Goal: Information Seeking & Learning: Learn about a topic

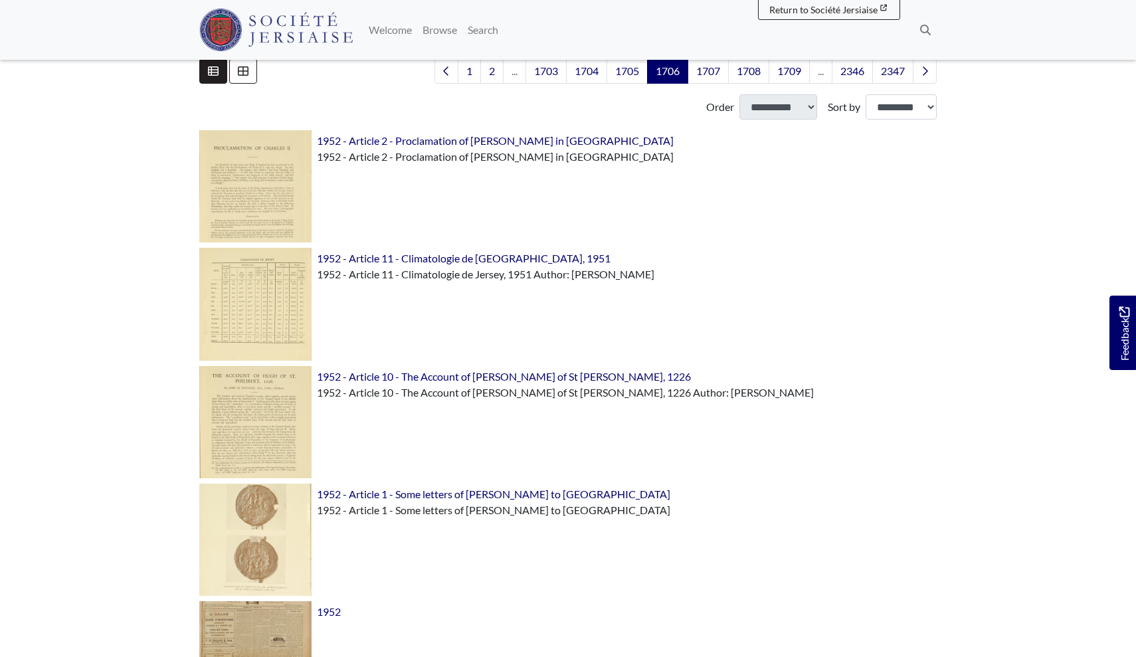
scroll to position [459, 0]
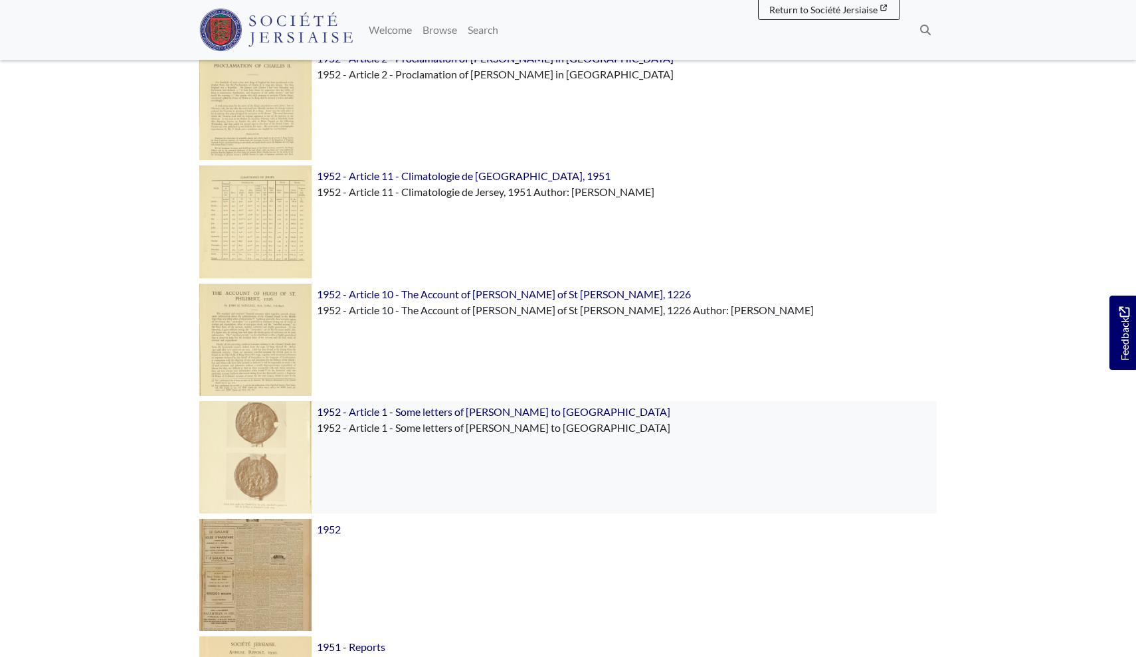
click at [265, 435] on img at bounding box center [255, 457] width 112 height 112
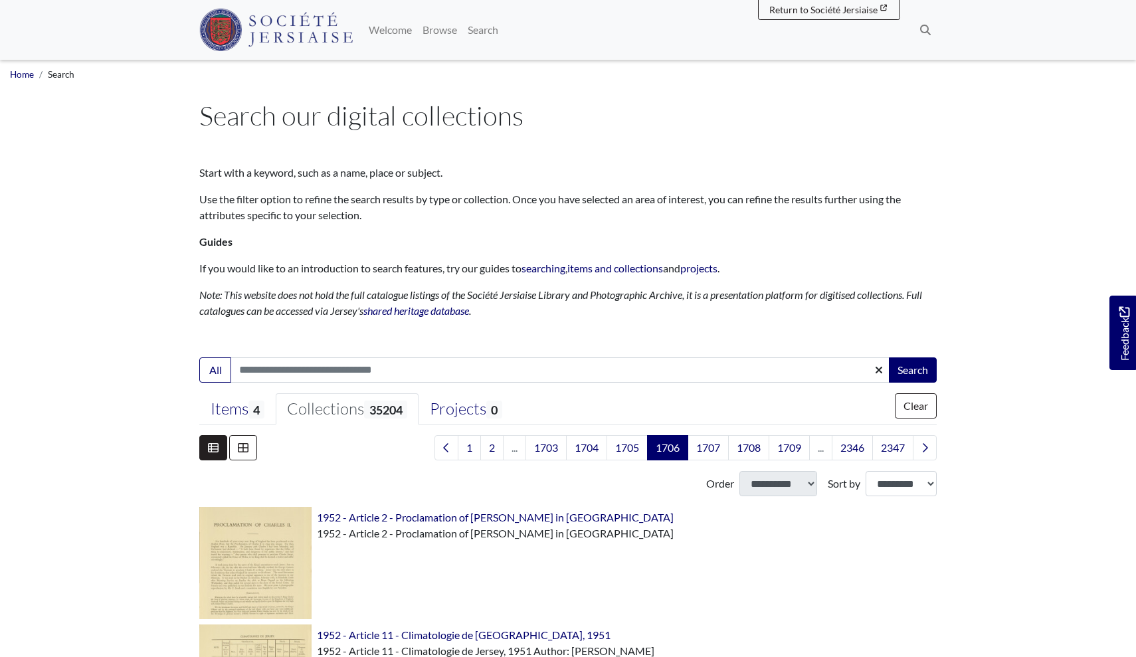
scroll to position [0, 0]
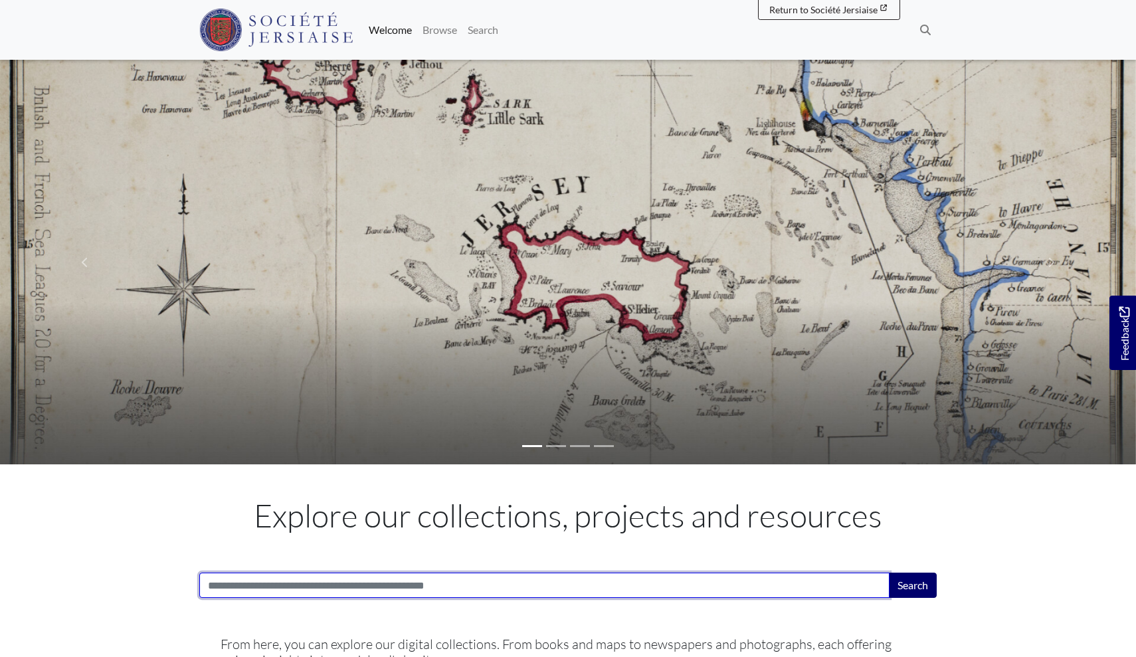
click at [441, 583] on input "Search:" at bounding box center [544, 585] width 690 height 25
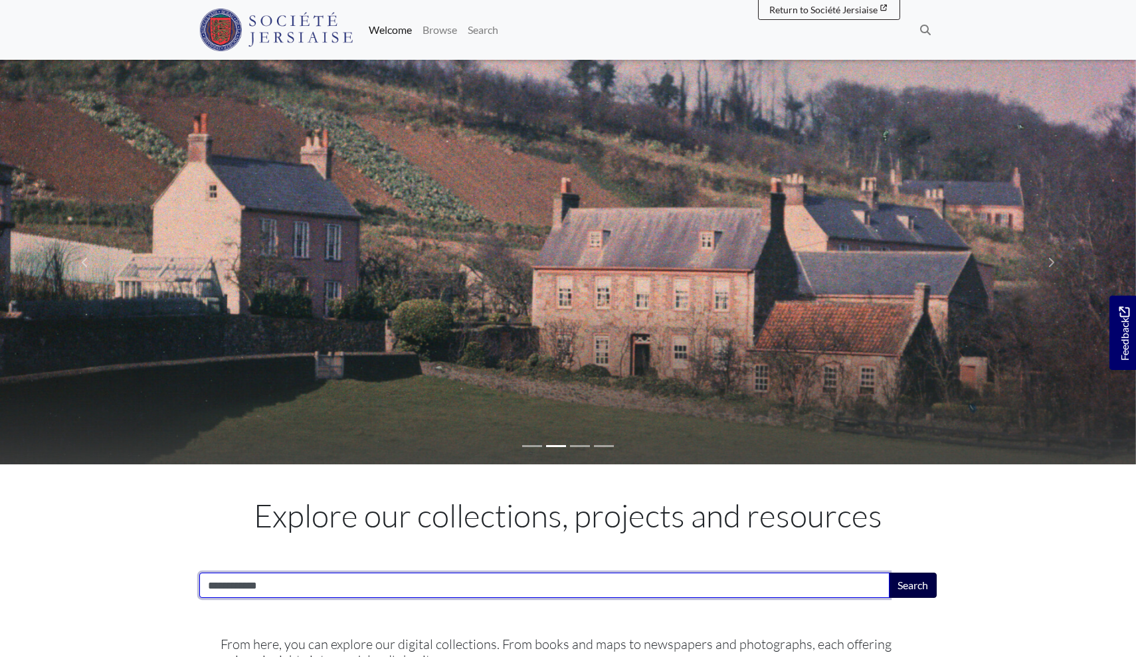
type input "**********"
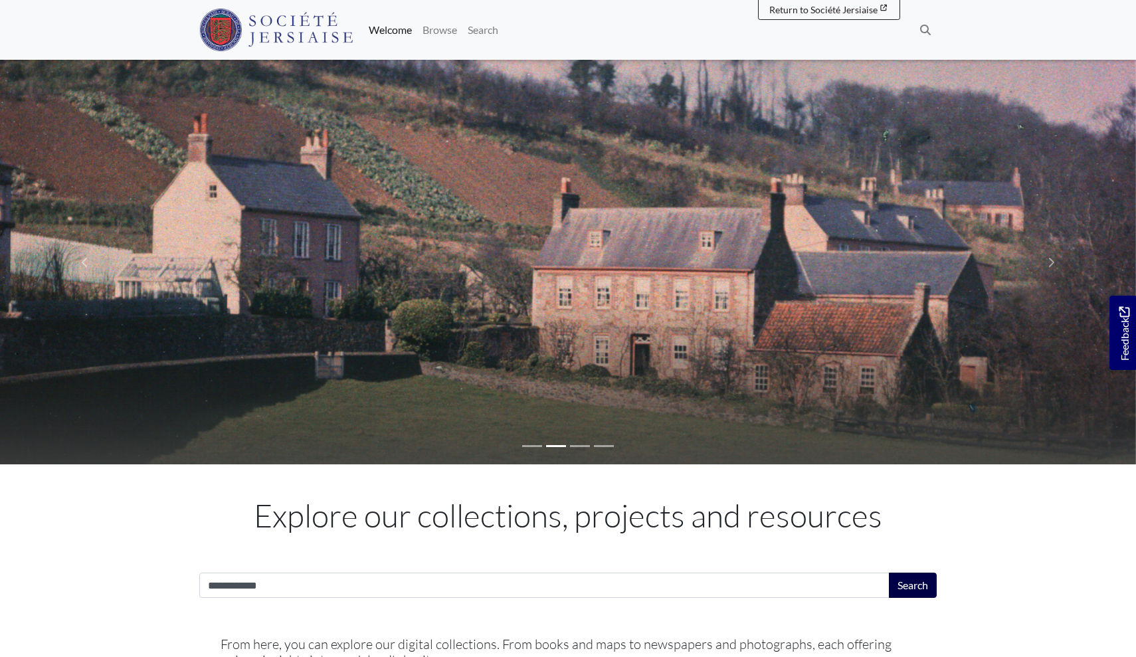
click at [908, 594] on button "Search" at bounding box center [913, 585] width 48 height 25
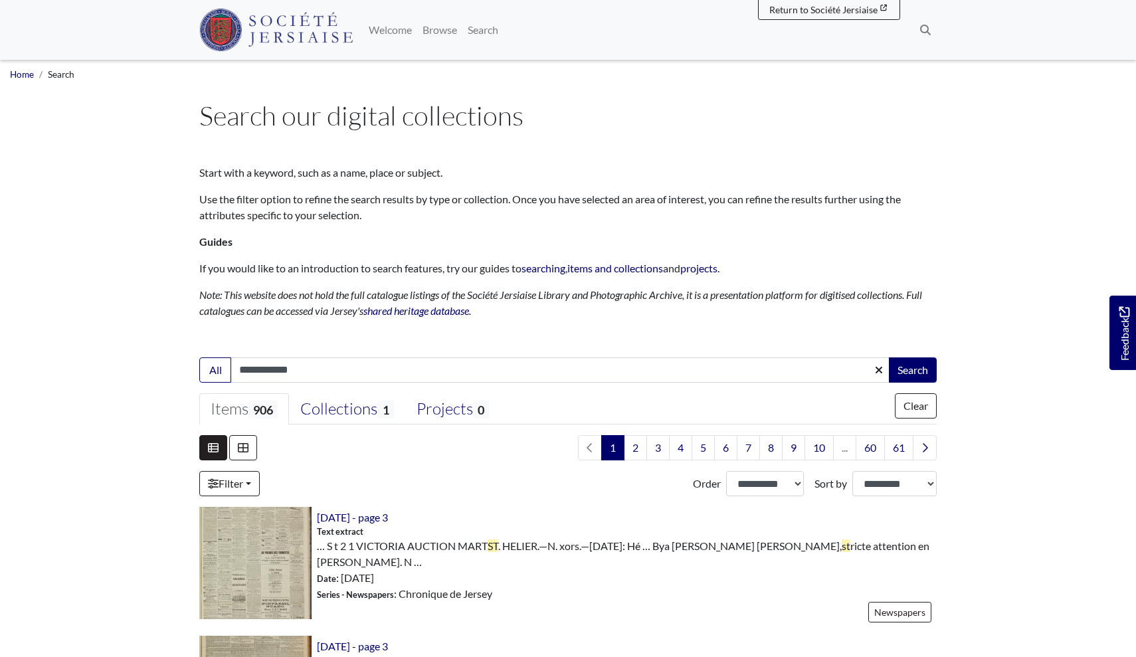
click at [520, 375] on input "**********" at bounding box center [561, 369] width 660 height 25
type input "**********"
click at [912, 374] on button "Search" at bounding box center [913, 369] width 48 height 25
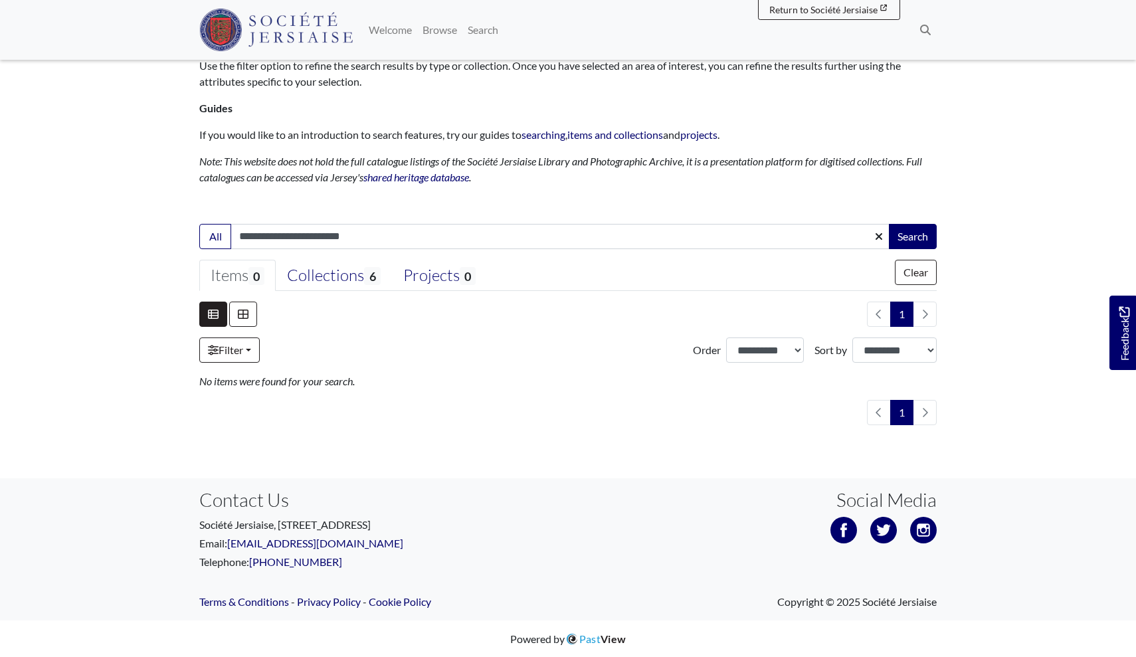
scroll to position [133, 0]
click at [351, 270] on div "Collections 6" at bounding box center [333, 276] width 93 height 20
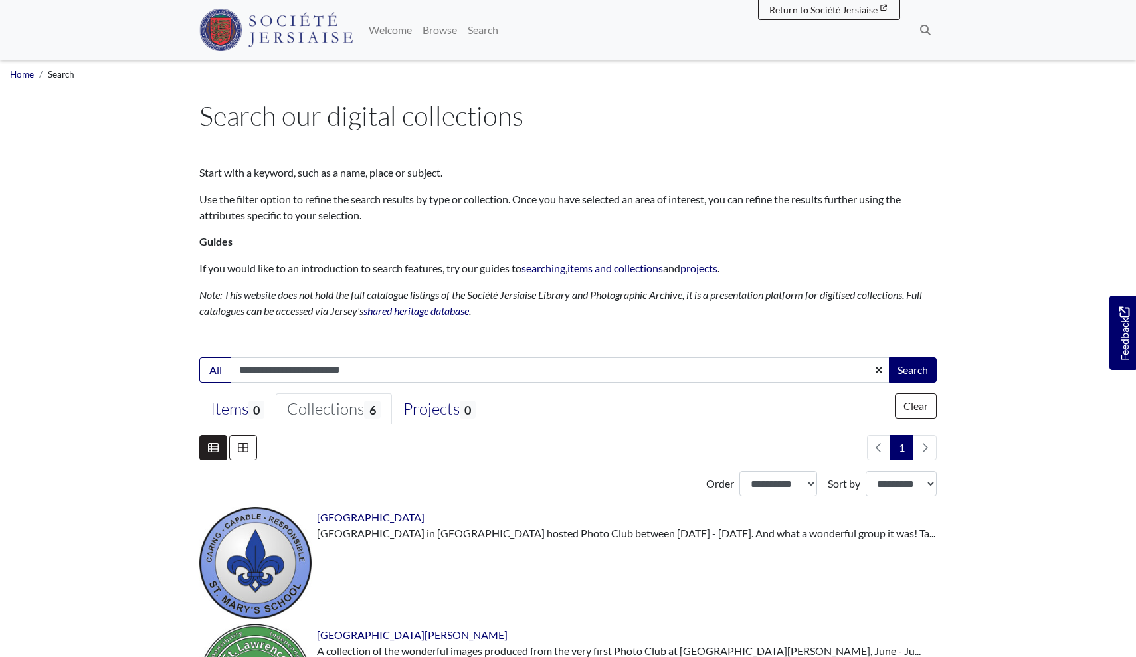
scroll to position [0, 0]
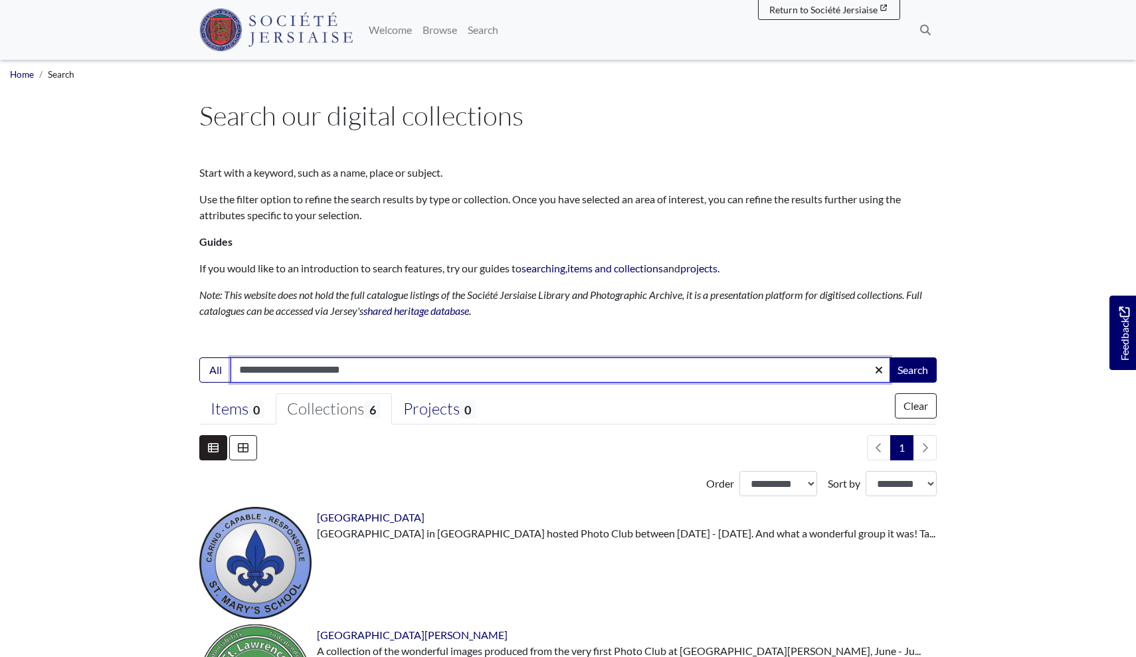
click at [401, 362] on input "**********" at bounding box center [561, 369] width 660 height 25
click at [375, 371] on input "**********" at bounding box center [561, 369] width 660 height 25
type input "**********"
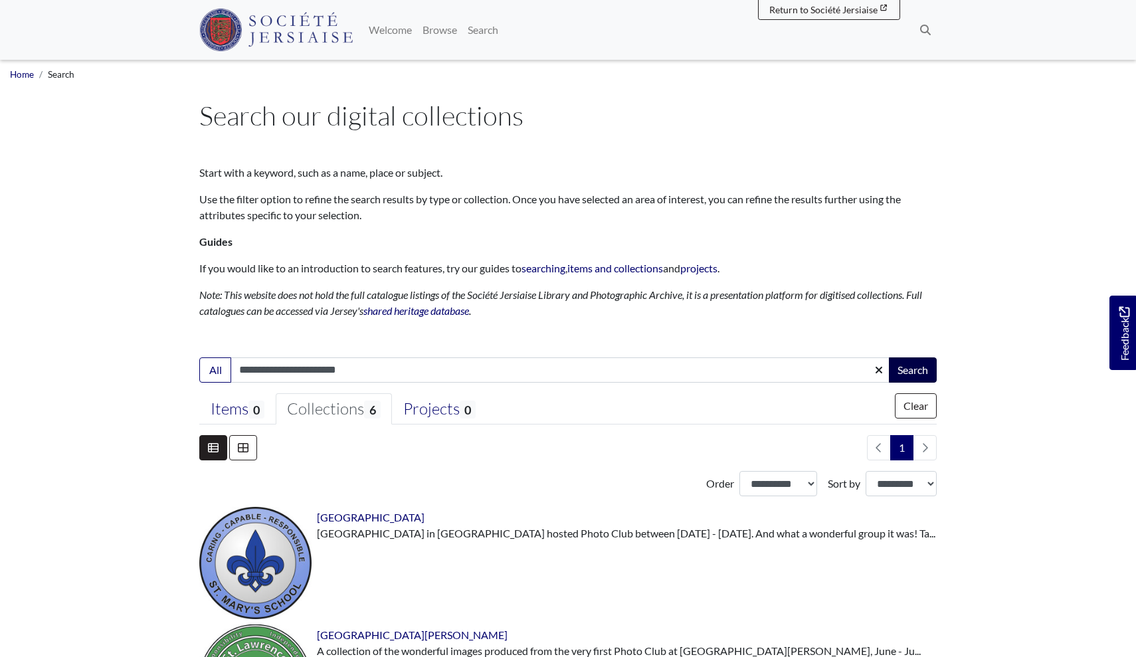
click at [916, 371] on button "Search" at bounding box center [913, 369] width 48 height 25
click at [246, 412] on div "Items 105" at bounding box center [244, 409] width 67 height 20
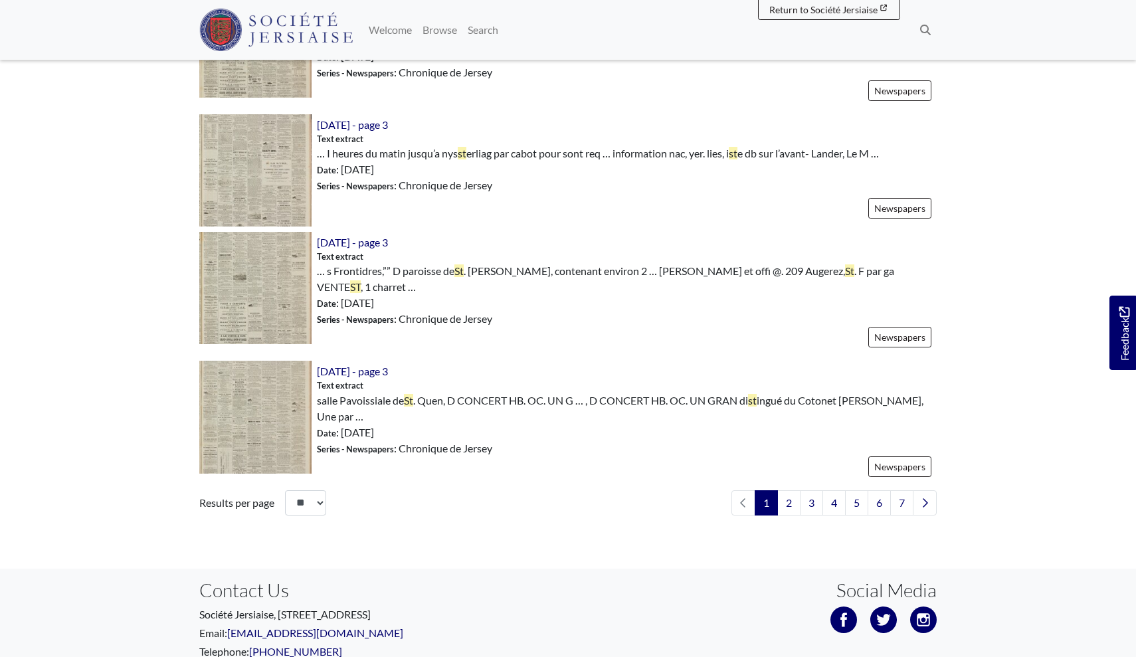
scroll to position [1873, 0]
click at [791, 491] on link "2" at bounding box center [788, 503] width 23 height 25
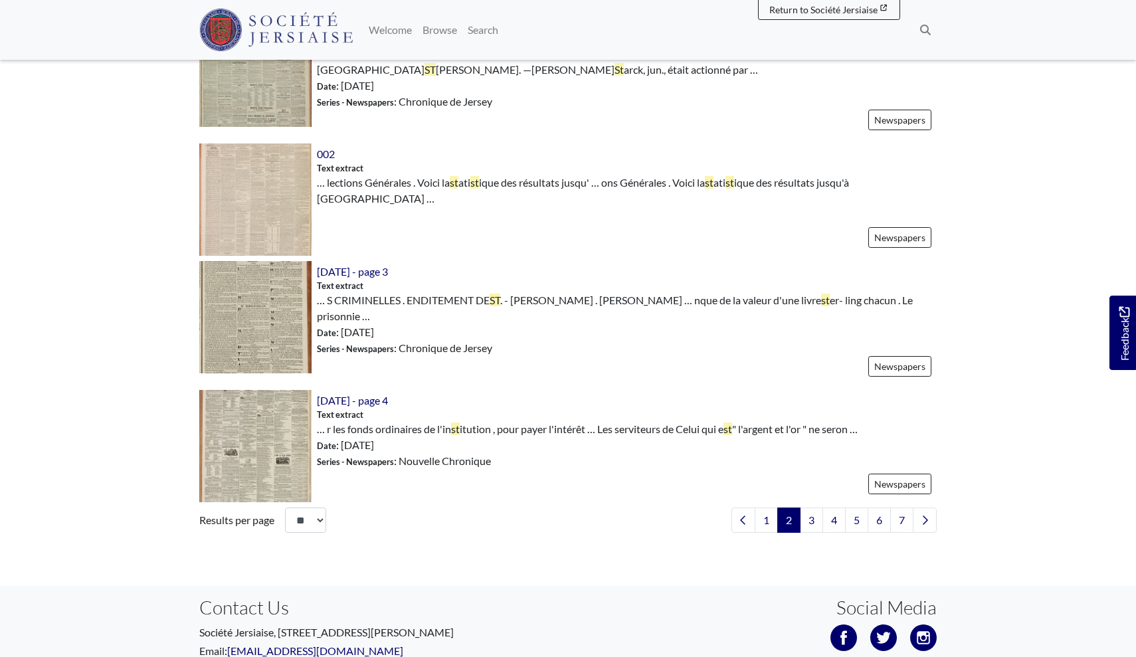
scroll to position [1879, 0]
click at [898, 507] on link "7" at bounding box center [901, 519] width 23 height 25
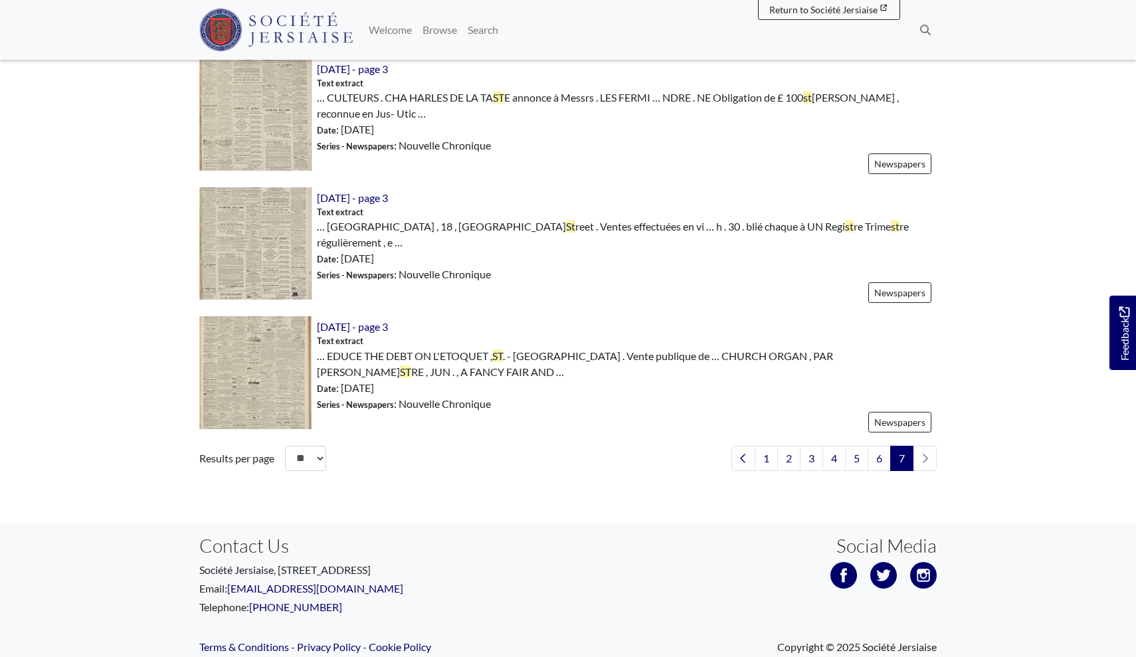
scroll to position [1918, 0]
click at [878, 446] on link "6" at bounding box center [879, 458] width 23 height 25
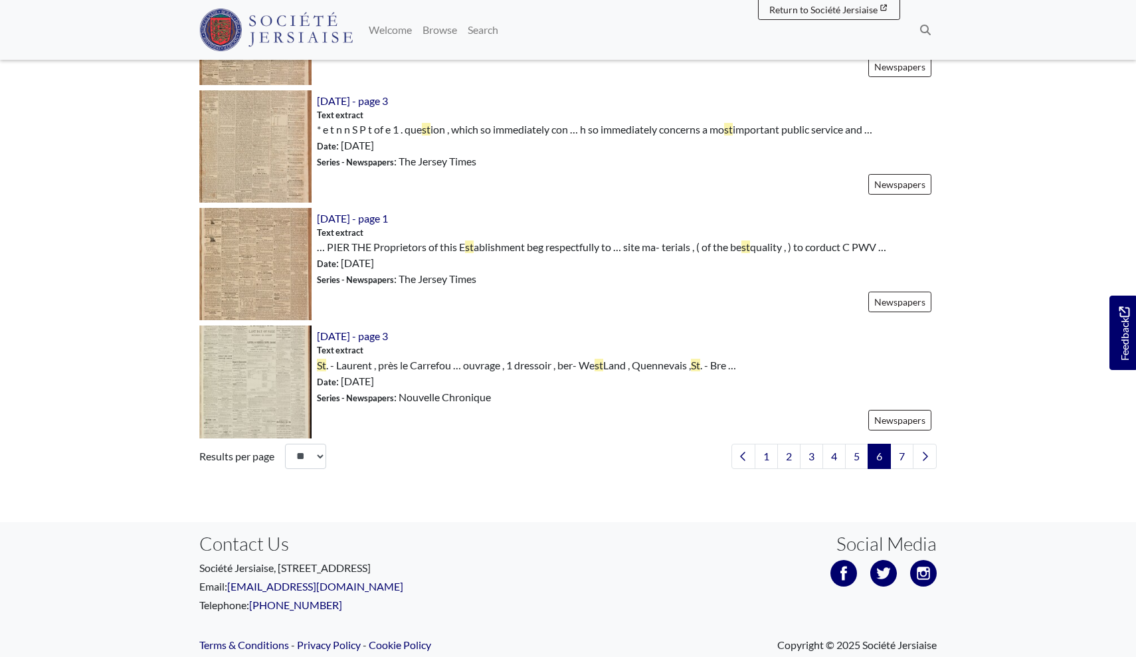
scroll to position [1910, 0]
click at [274, 237] on img at bounding box center [255, 263] width 112 height 112
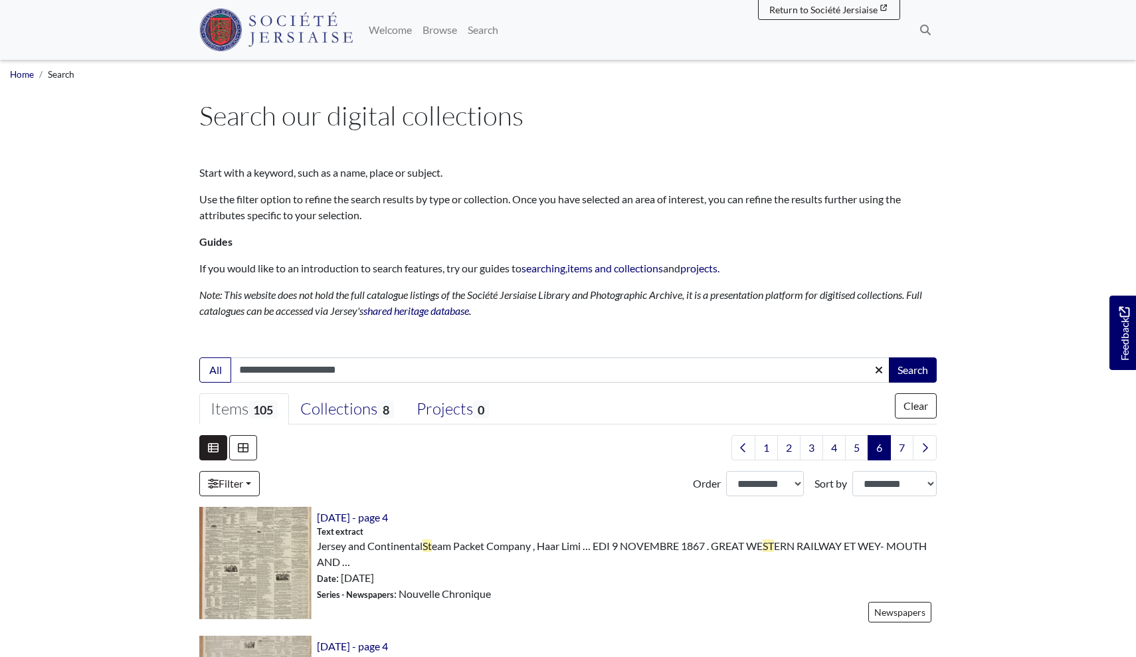
scroll to position [0, 0]
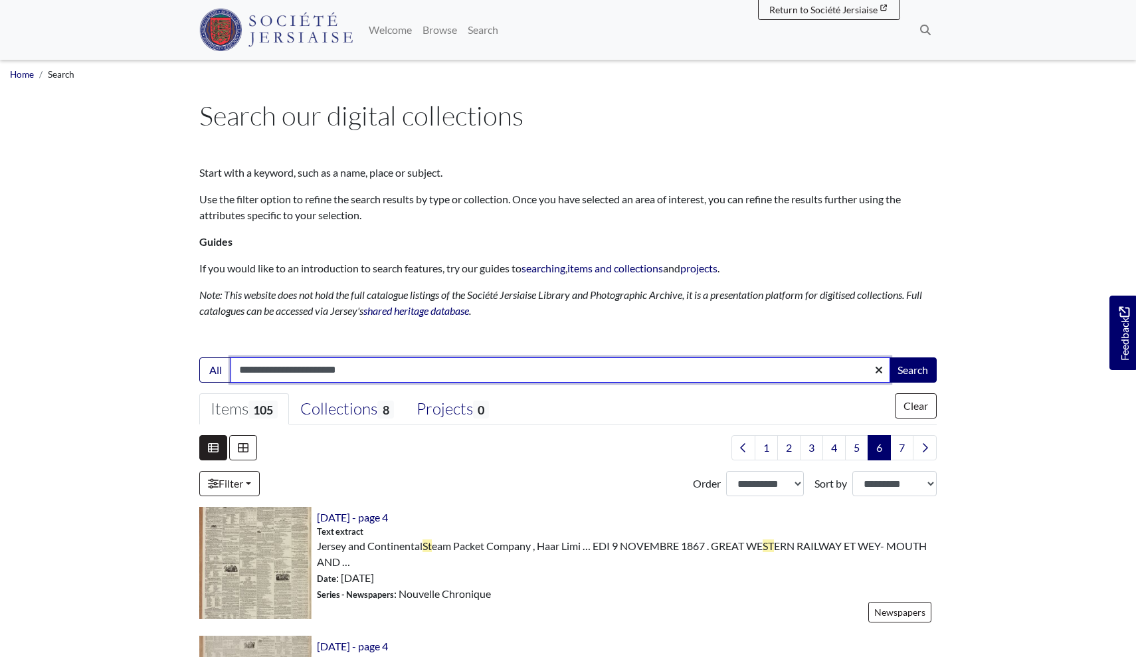
click at [248, 369] on input "**********" at bounding box center [561, 369] width 660 height 25
type input "*********"
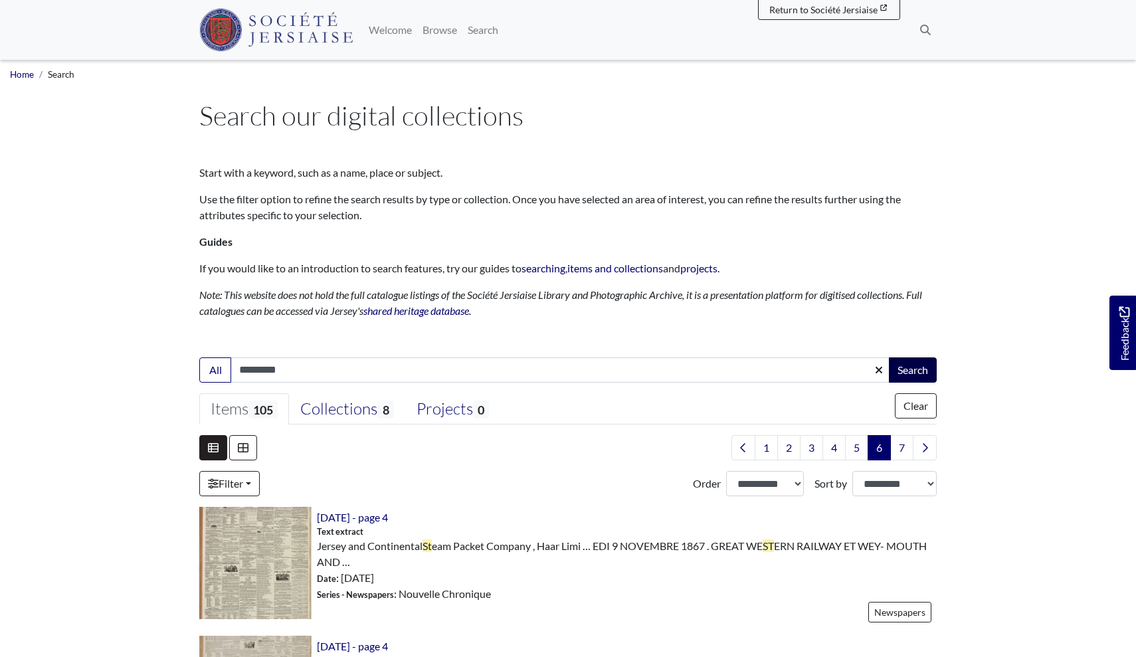
click at [915, 369] on button "Search" at bounding box center [913, 369] width 48 height 25
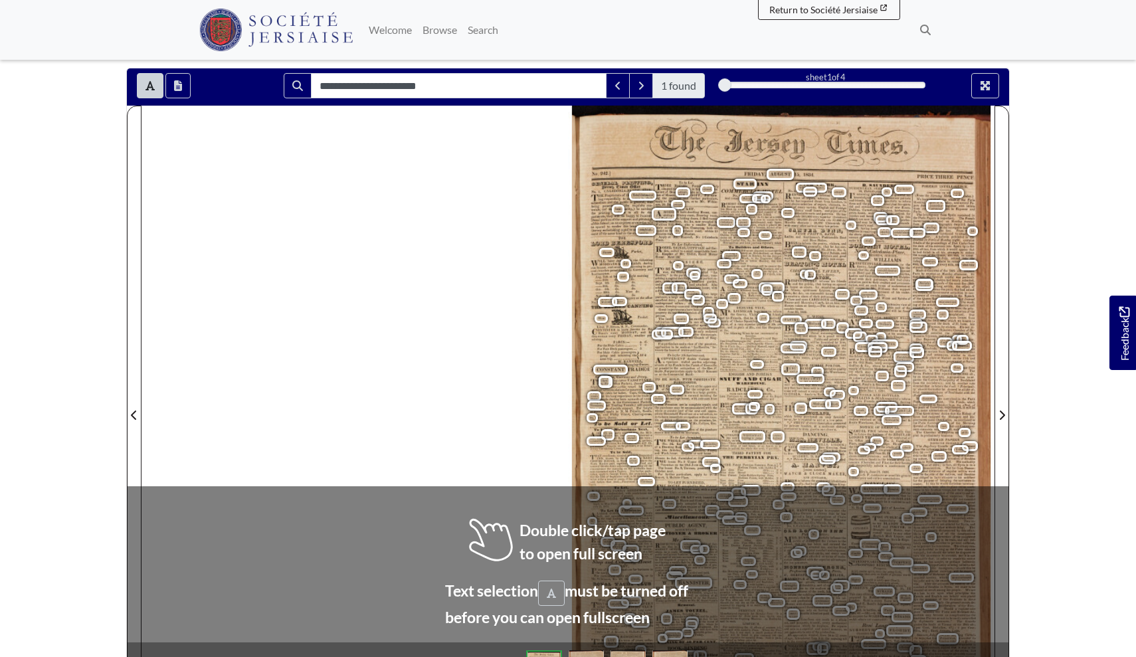
scroll to position [101, 0]
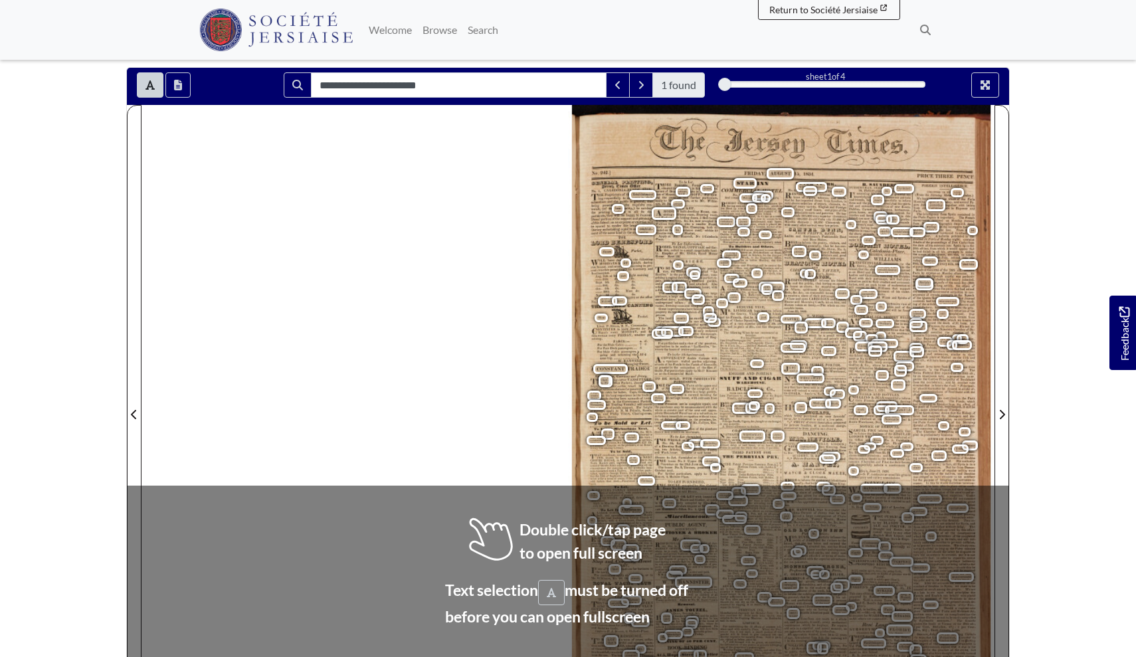
click at [644, 195] on span "to" at bounding box center [642, 197] width 3 height 5
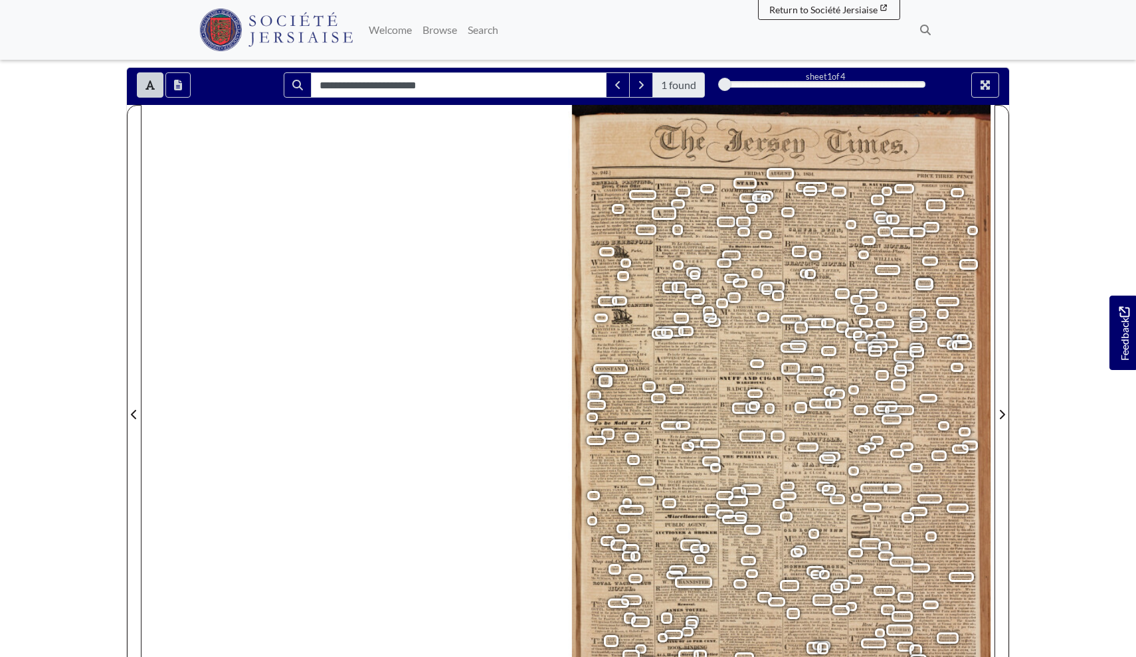
click at [644, 195] on span "to" at bounding box center [642, 197] width 3 height 5
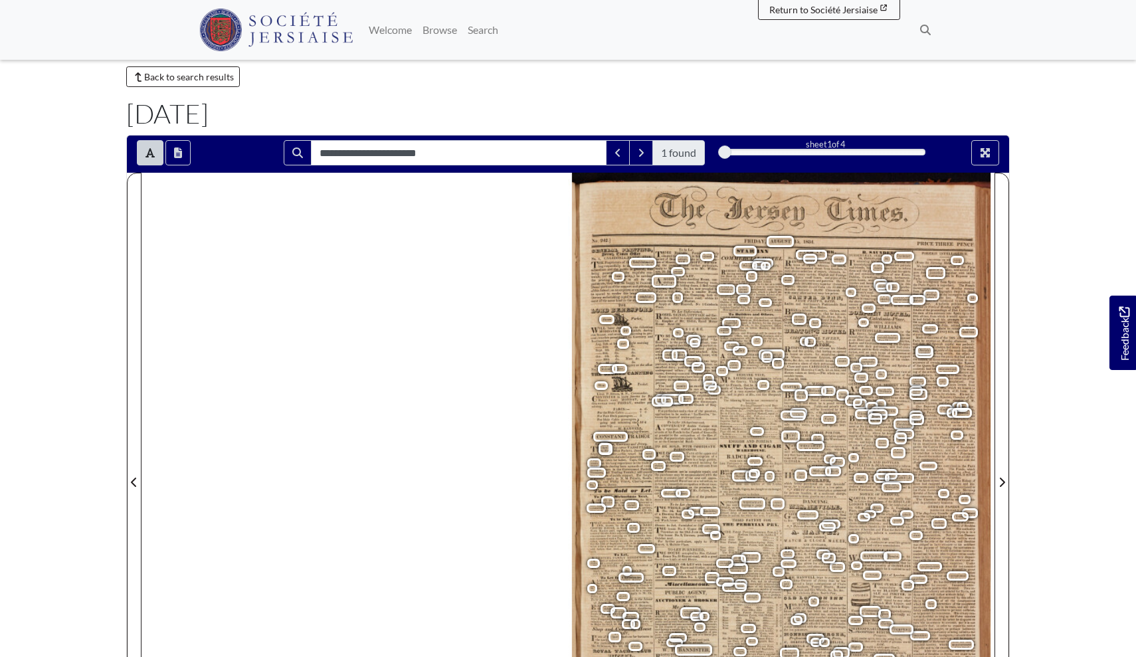
scroll to position [45, 0]
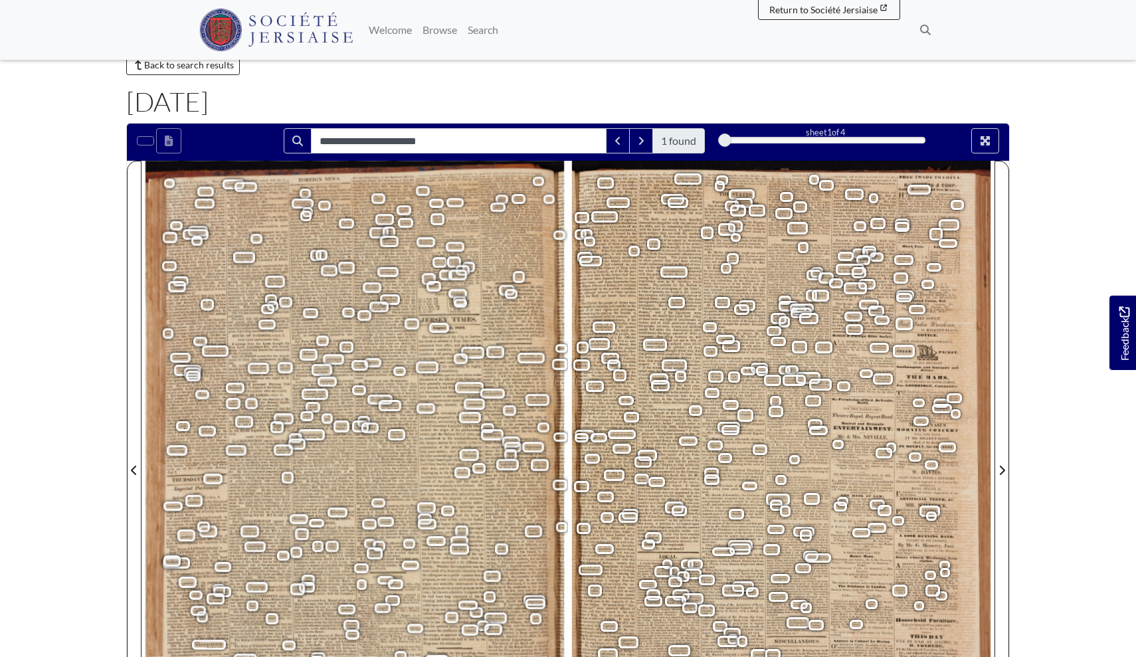
drag, startPoint x: 731, startPoint y: 140, endPoint x: 704, endPoint y: 153, distance: 29.7
click at [704, 153] on div "**********" at bounding box center [568, 140] width 882 height 25
click at [723, 144] on div at bounding box center [724, 140] width 13 height 13
click at [605, 339] on span "constituion" at bounding box center [600, 344] width 22 height 12
click at [605, 345] on span "provision" at bounding box center [608, 347] width 16 height 5
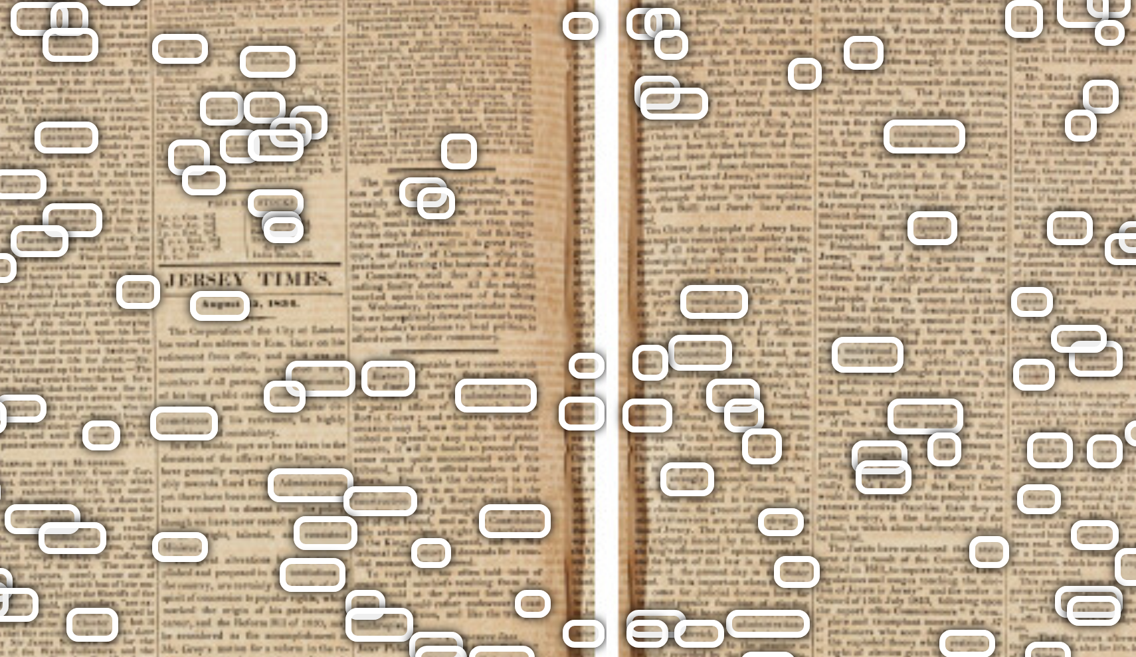
scroll to position [13, 0]
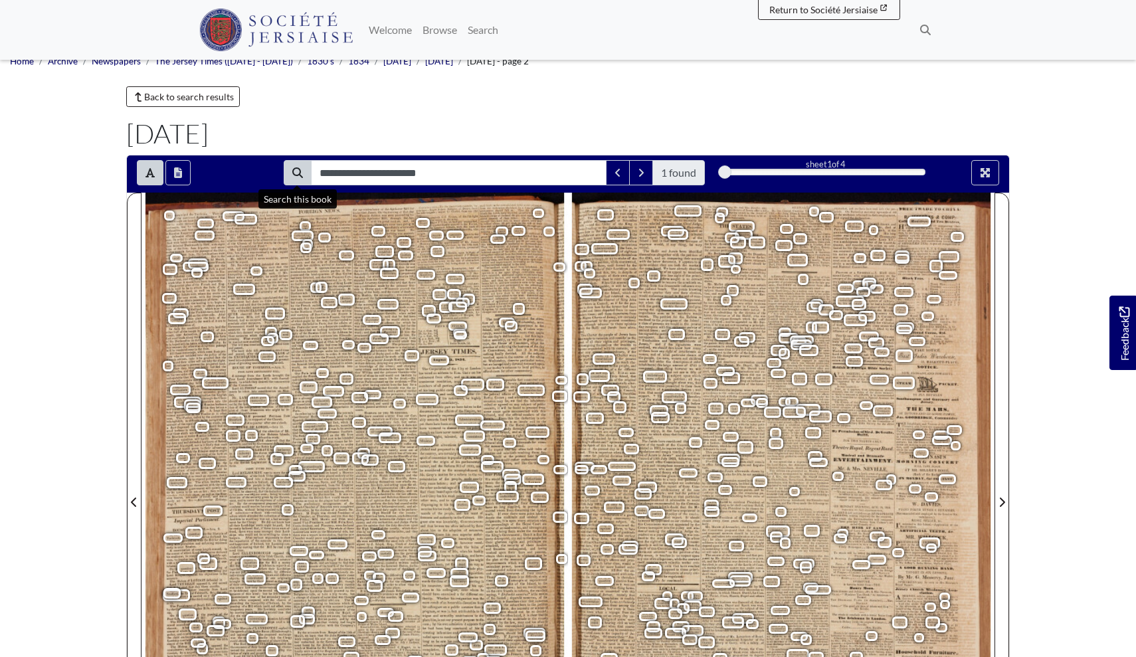
click at [294, 169] on icon "Search" at bounding box center [297, 172] width 11 height 11
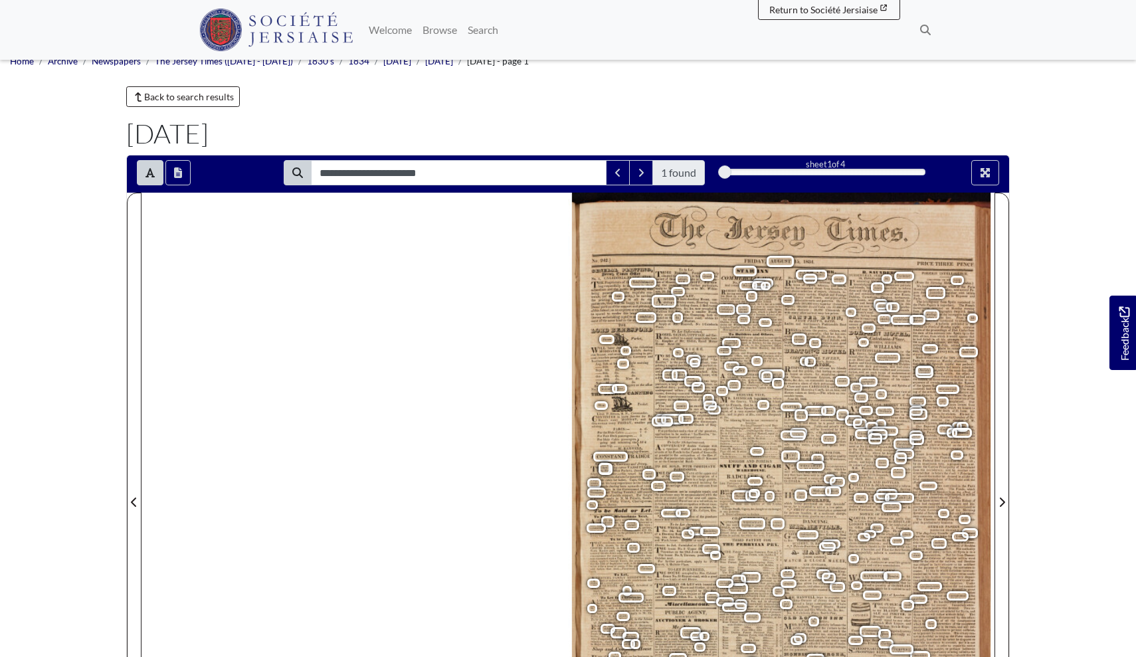
click at [643, 283] on span "to" at bounding box center [642, 284] width 3 height 5
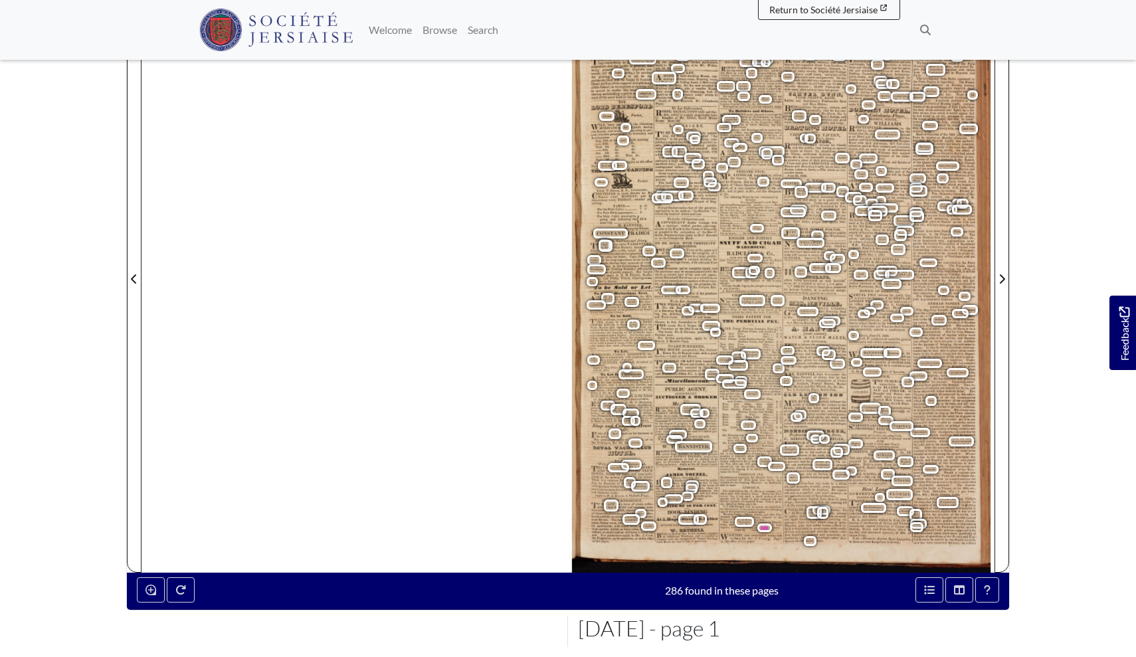
scroll to position [237, 0]
click at [154, 590] on icon "Enable or disable loupe tool (Alt+L)" at bounding box center [151, 590] width 11 height 11
click at [150, 591] on icon "Enable or disable loupe tool (Alt+L)" at bounding box center [151, 590] width 11 height 11
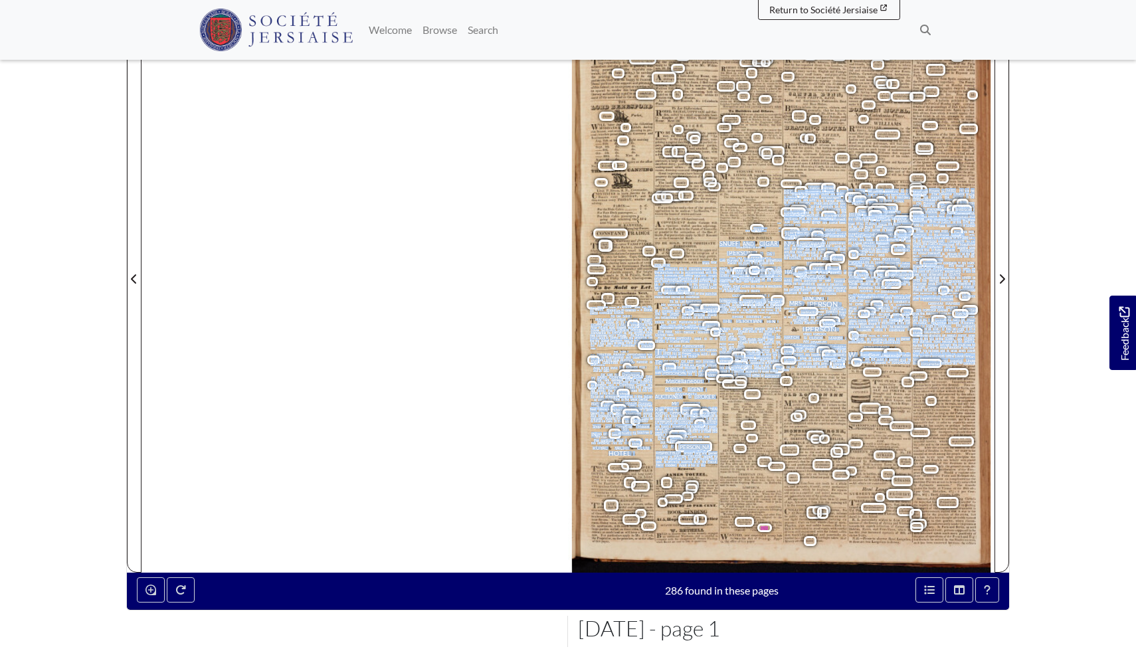
drag, startPoint x: 702, startPoint y: 263, endPoint x: 704, endPoint y: 462, distance: 198.7
click at [704, 462] on div "No. 242. ] GENERAL PRINTING , Jersey Times Office No. 1 , CALEDONIA - PLACE , P…" at bounding box center [783, 270] width 423 height 603
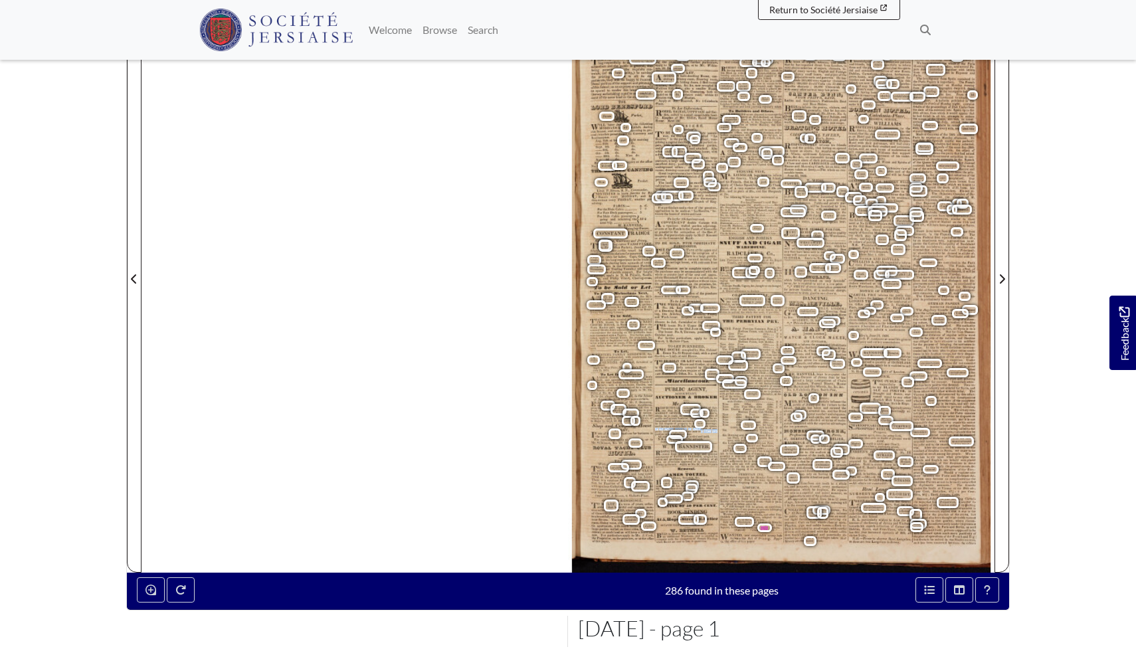
click at [702, 430] on div "AGENCY OFFICE in Broad - street , St. Helier's , where he is ready to transact …" at bounding box center [686, 439] width 62 height 55
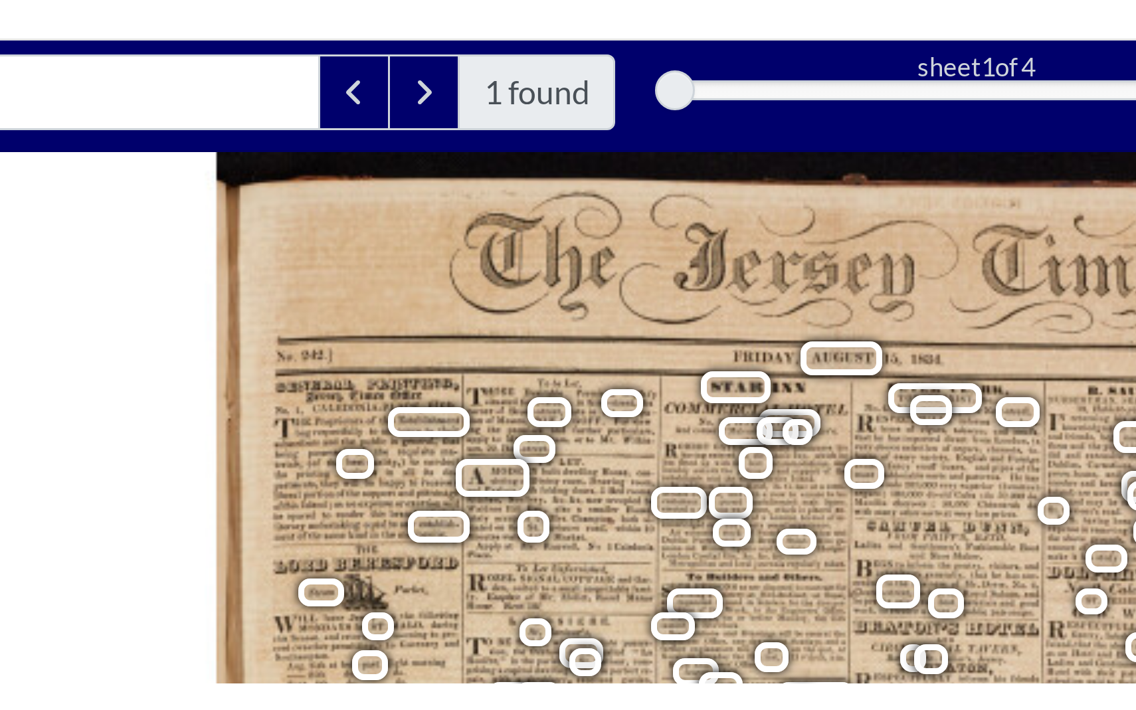
scroll to position [0, 0]
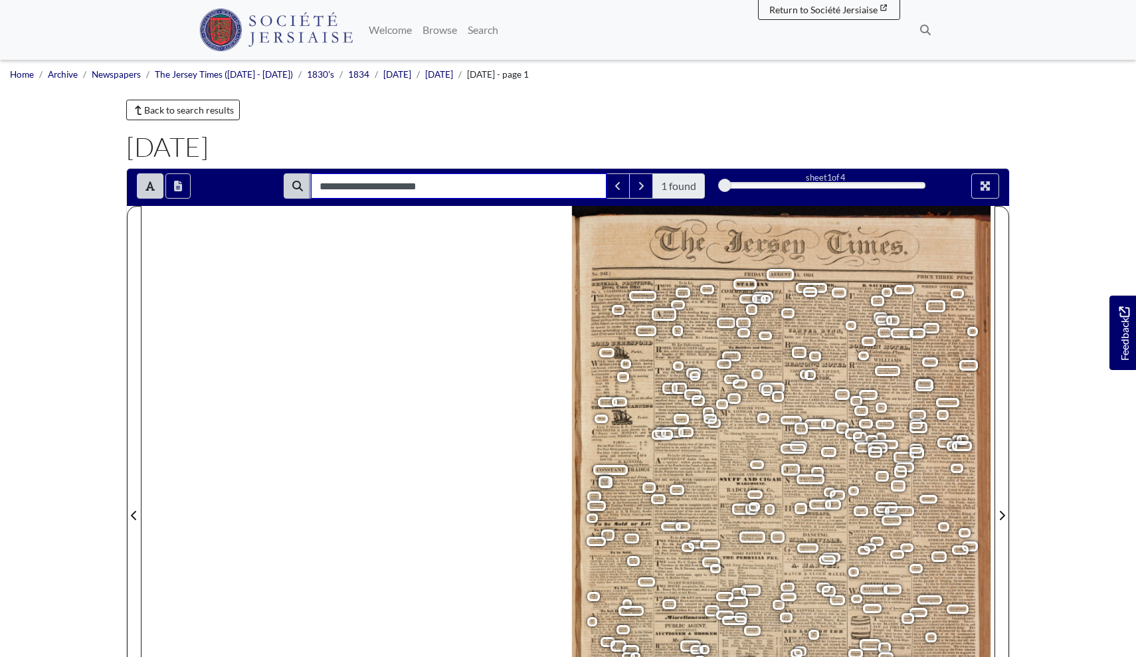
click at [433, 184] on input "**********" at bounding box center [459, 185] width 296 height 25
type input "**********"
click at [674, 185] on span "1 found" at bounding box center [678, 186] width 35 height 16
click at [983, 187] on icon "Full screen mode" at bounding box center [985, 185] width 9 height 9
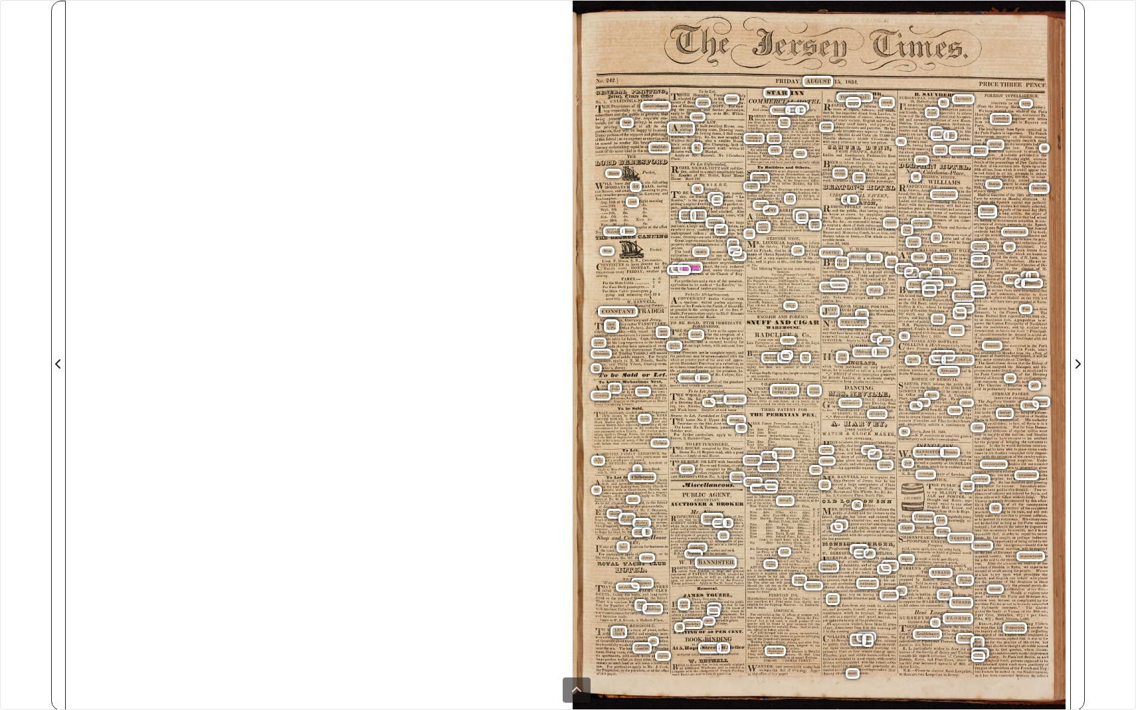
click at [509, 158] on div "No. 242. ] GENERAL PRINTING , Jersey Times Office No. 1 , CALEDONIA - PLACE , P…" at bounding box center [568, 356] width 1005 height 710
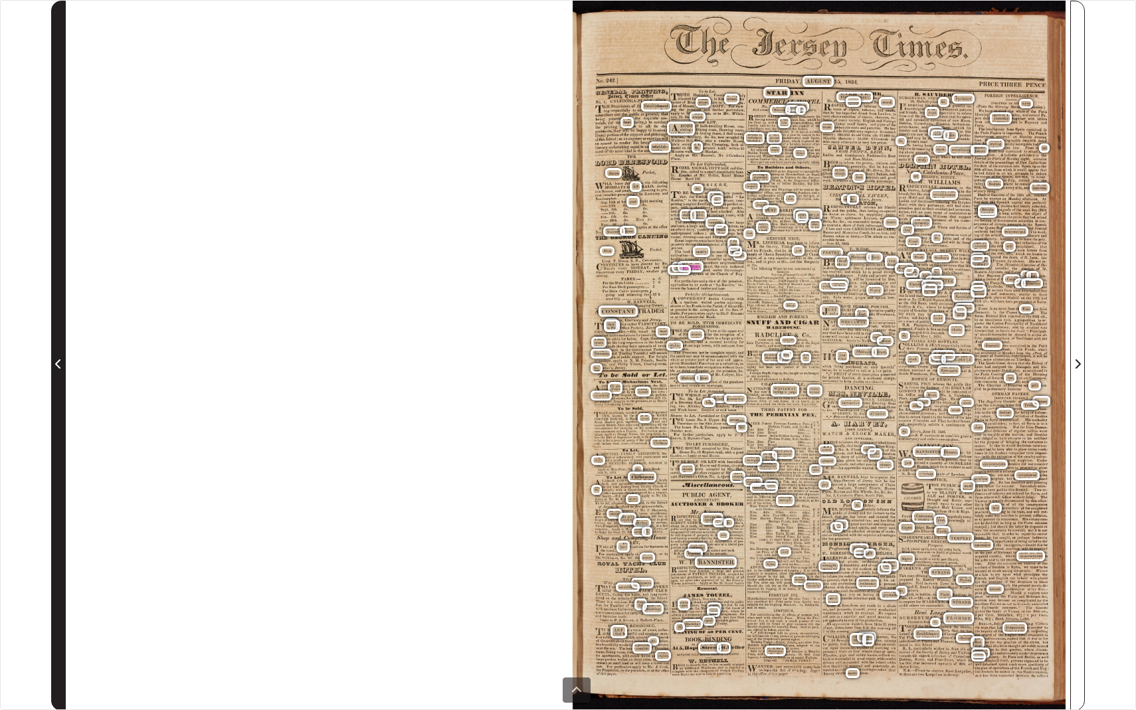
click at [58, 359] on icon "Previous Page" at bounding box center [58, 364] width 7 height 11
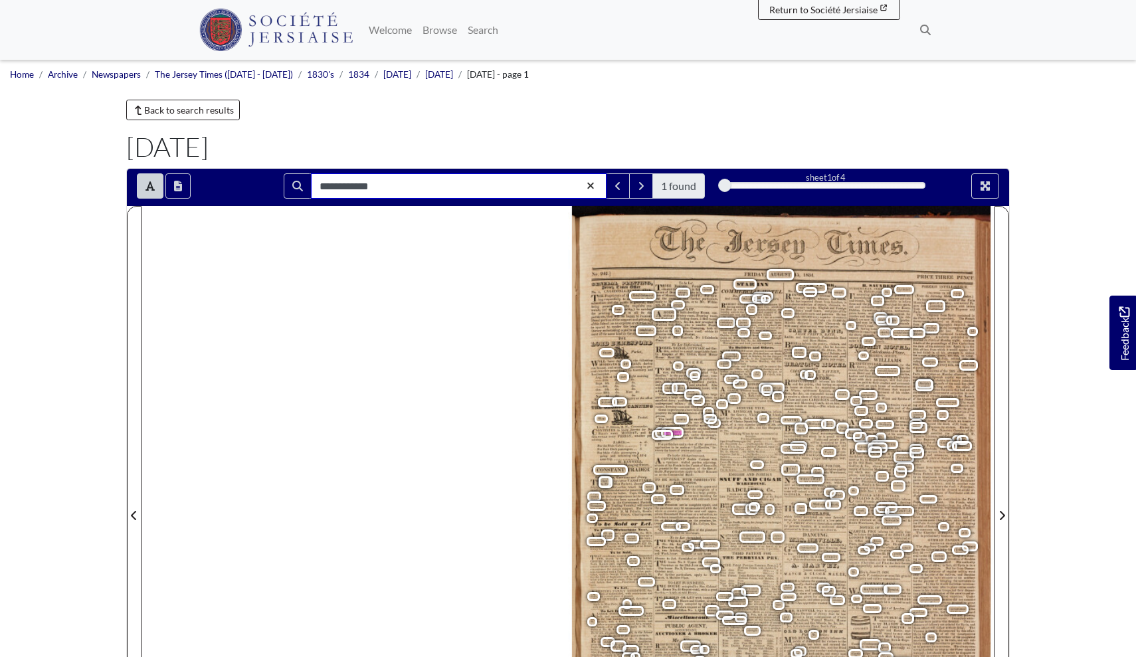
click at [330, 185] on input "**********" at bounding box center [459, 185] width 296 height 25
click at [406, 188] on input "*********" at bounding box center [459, 185] width 296 height 25
type input "*********"
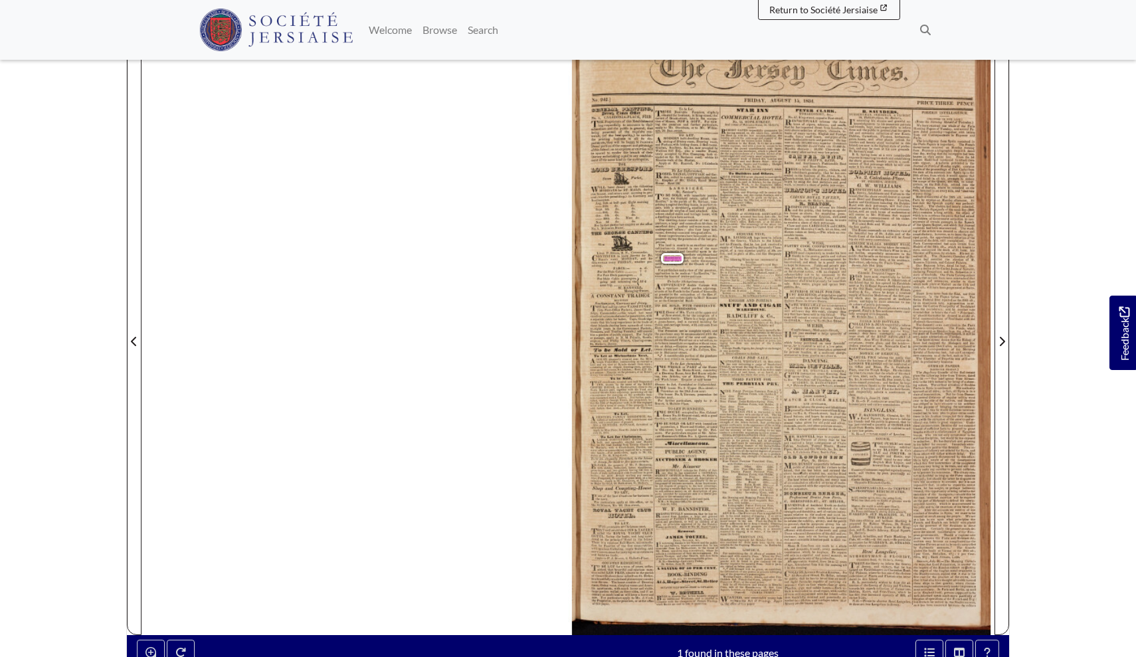
scroll to position [185, 0]
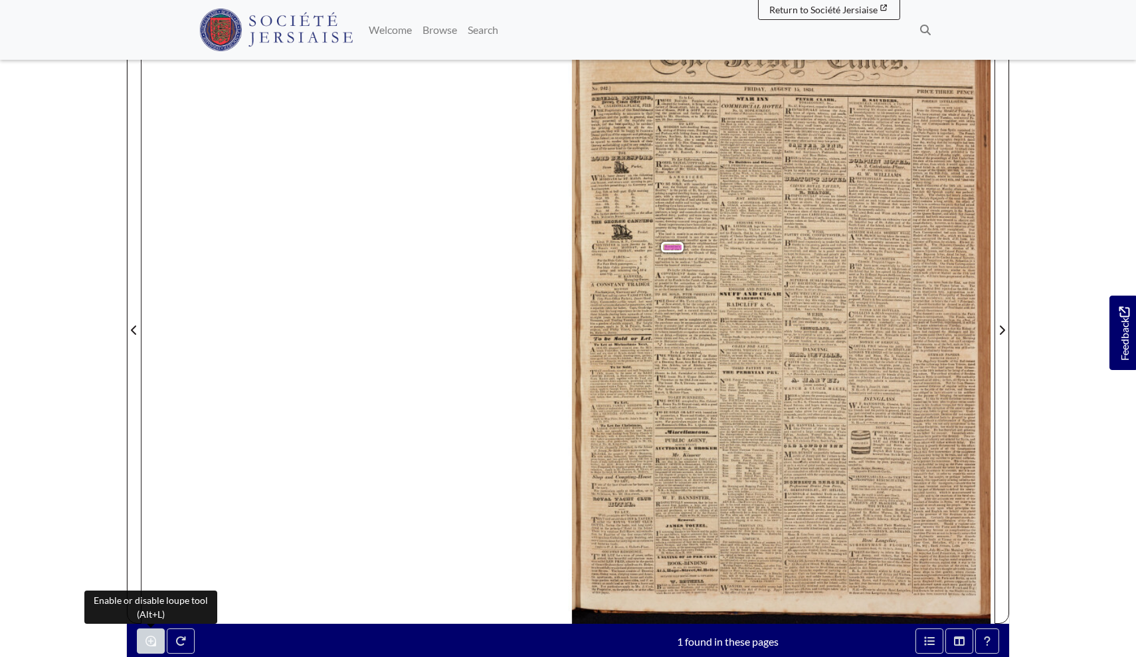
click at [147, 639] on icon "Enable or disable loupe tool (Alt+L)" at bounding box center [151, 641] width 11 height 11
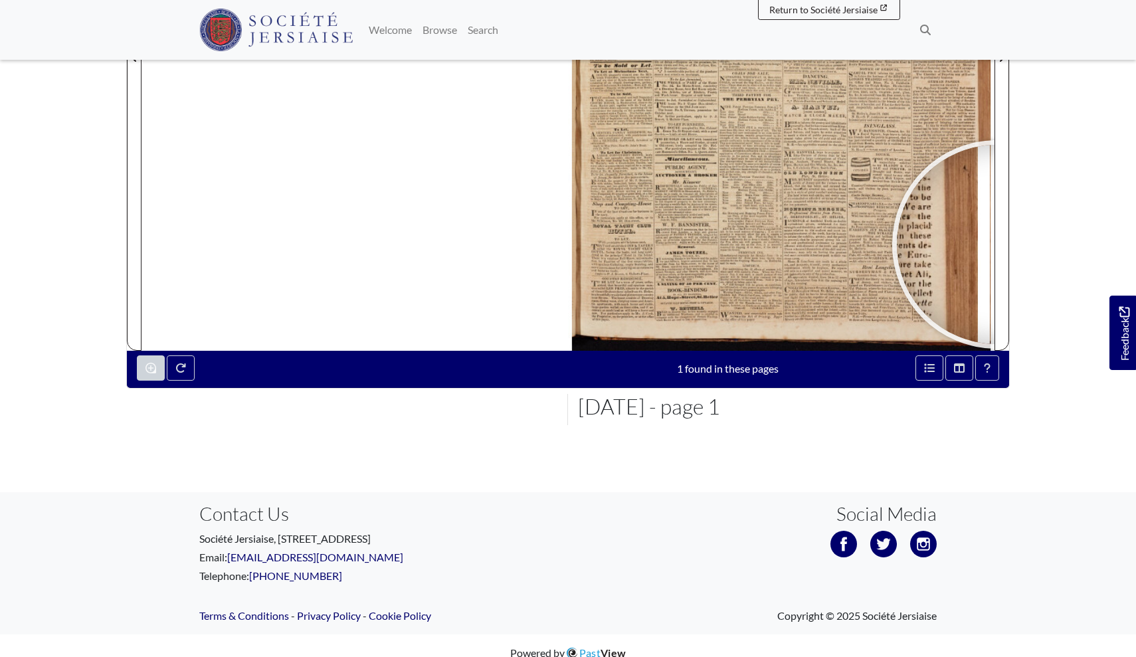
scroll to position [395, 0]
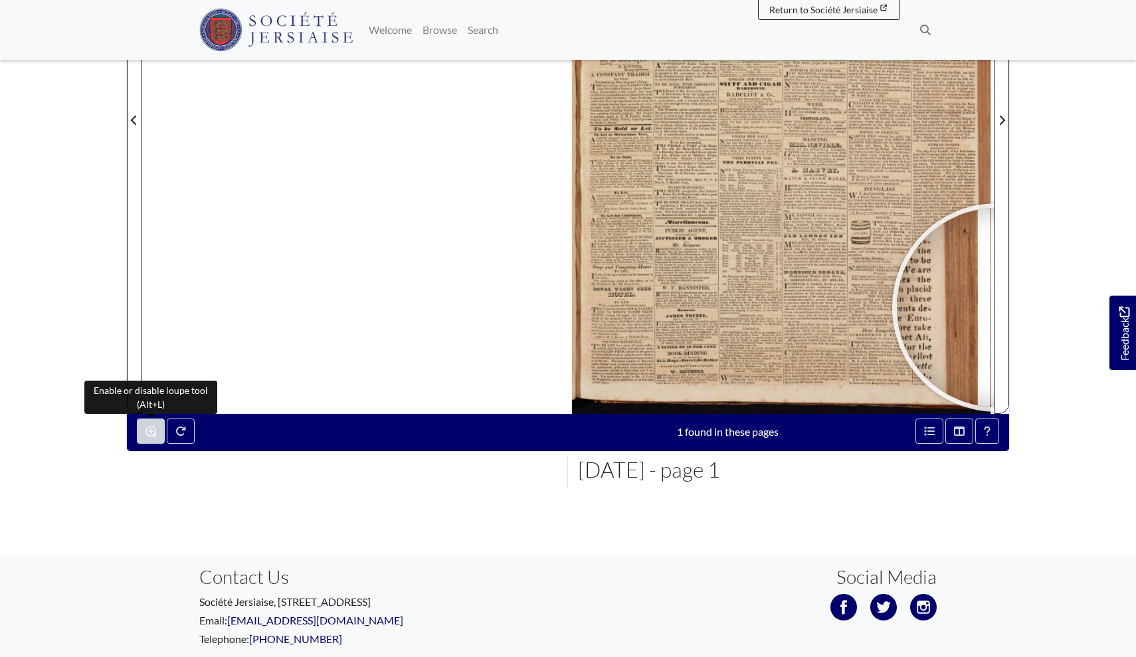
click at [149, 431] on icon "Enable or disable loupe tool (Alt+L)" at bounding box center [151, 431] width 11 height 11
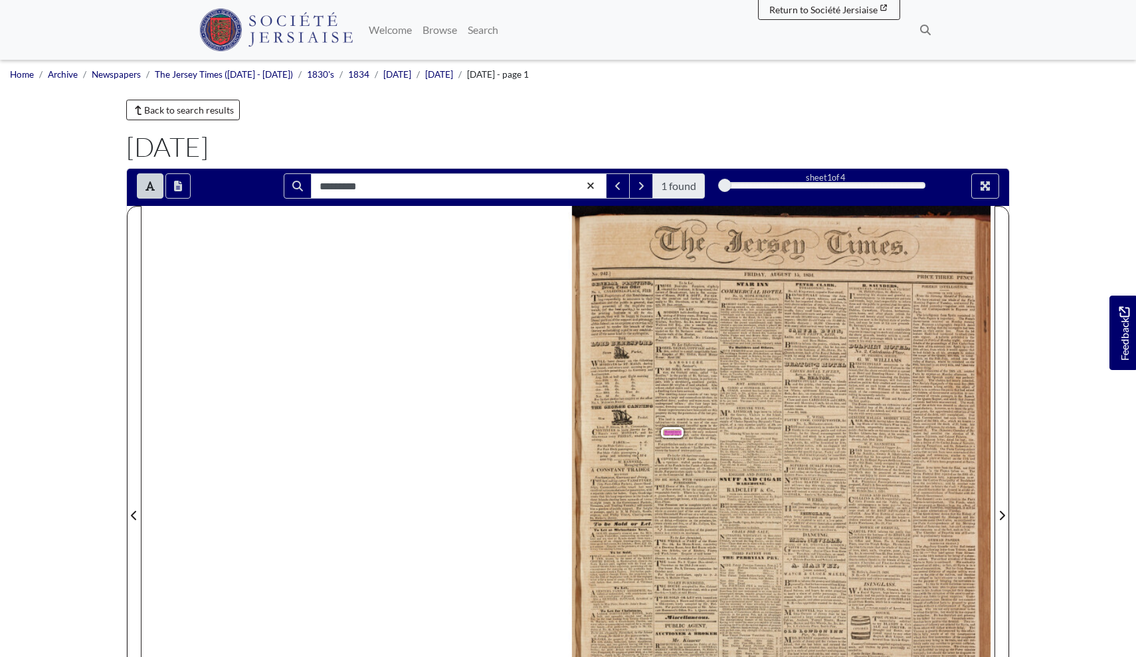
scroll to position [0, 0]
click at [180, 190] on icon "Open transcription window" at bounding box center [178, 186] width 8 height 11
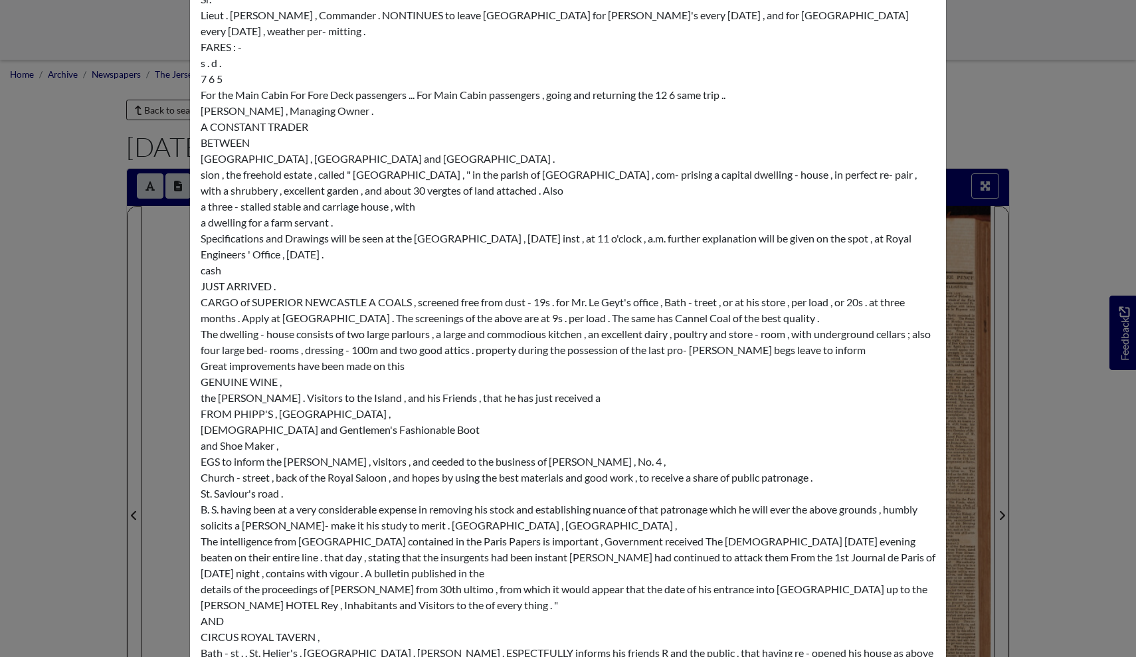
scroll to position [1372, 0]
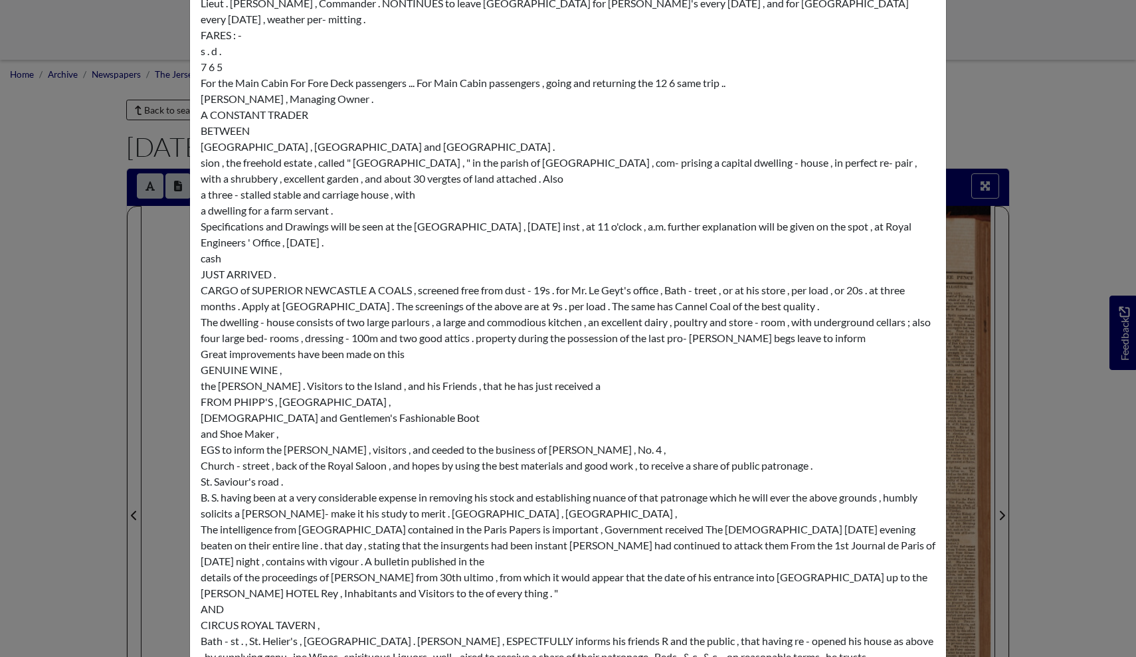
click at [87, 422] on div "Transcription × No. 242. ] GENERAL PRINTING , Jersey Times Office No. 1 , CALED…" at bounding box center [568, 328] width 1136 height 657
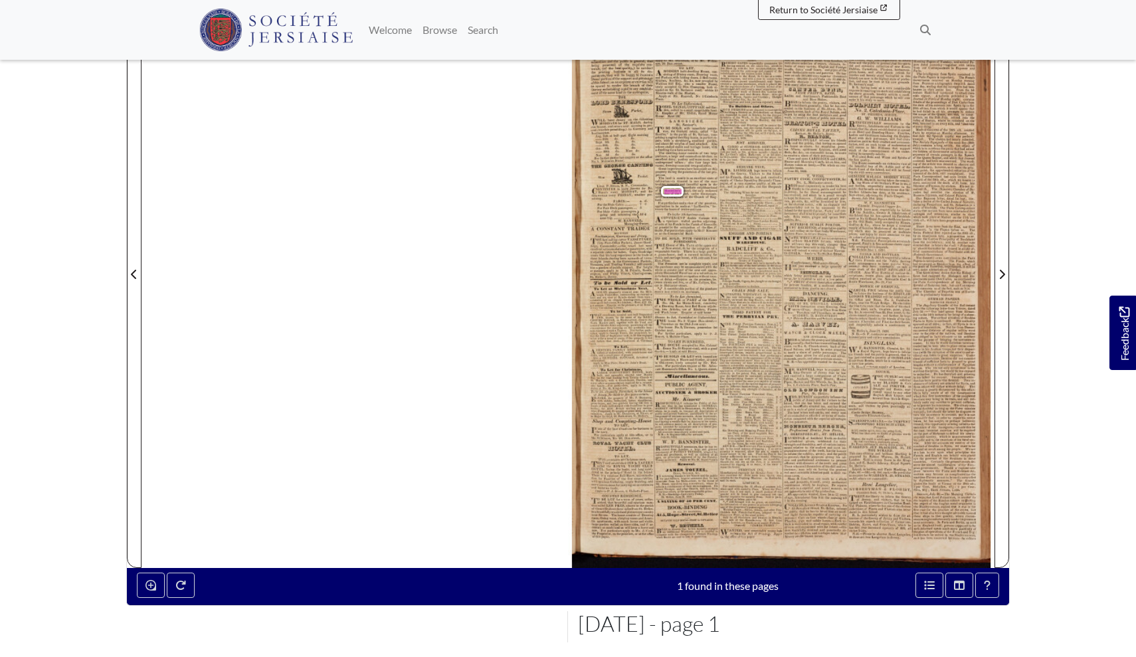
scroll to position [254, 0]
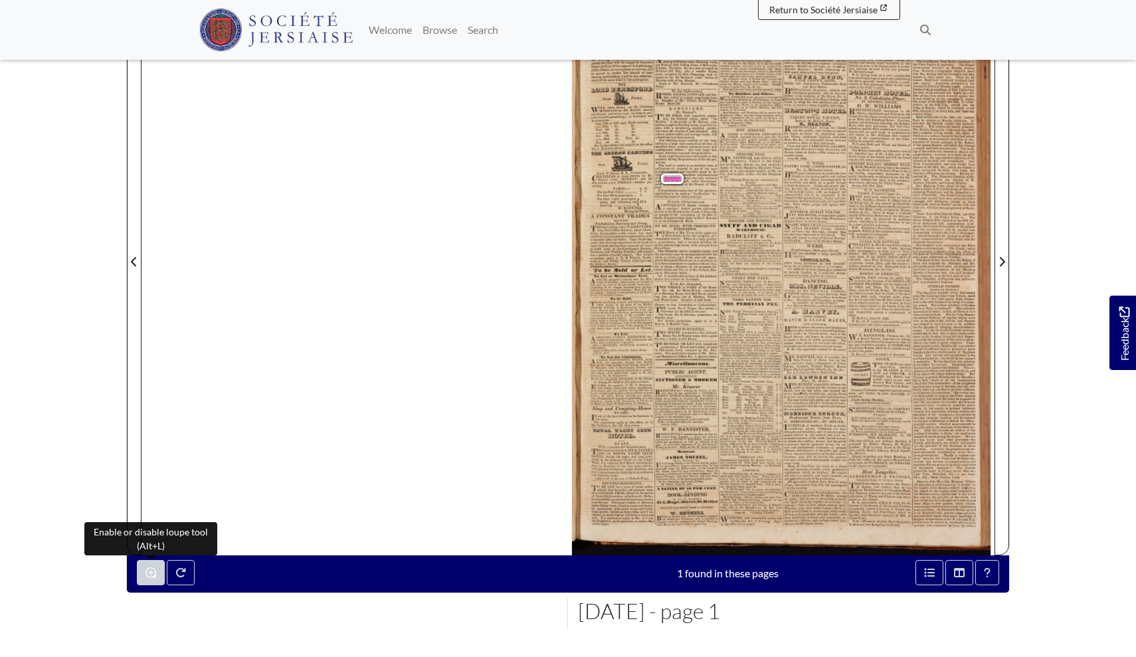
click at [153, 575] on icon "Enable or disable loupe tool (Alt+L)" at bounding box center [151, 572] width 11 height 11
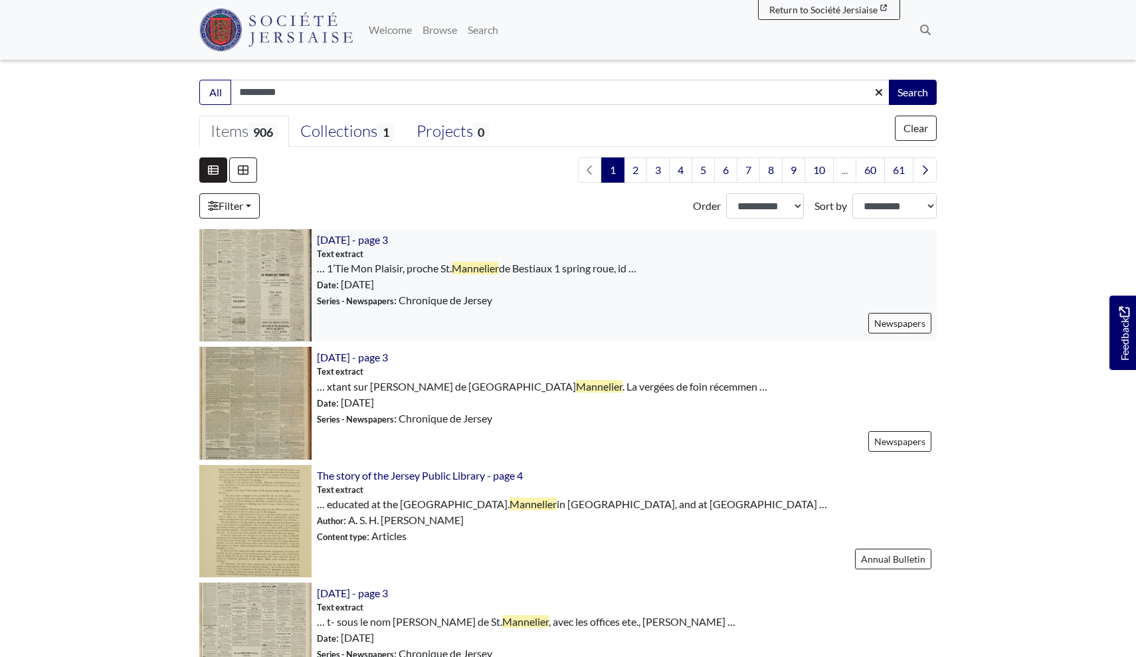
scroll to position [278, 0]
click at [260, 393] on img at bounding box center [255, 402] width 112 height 112
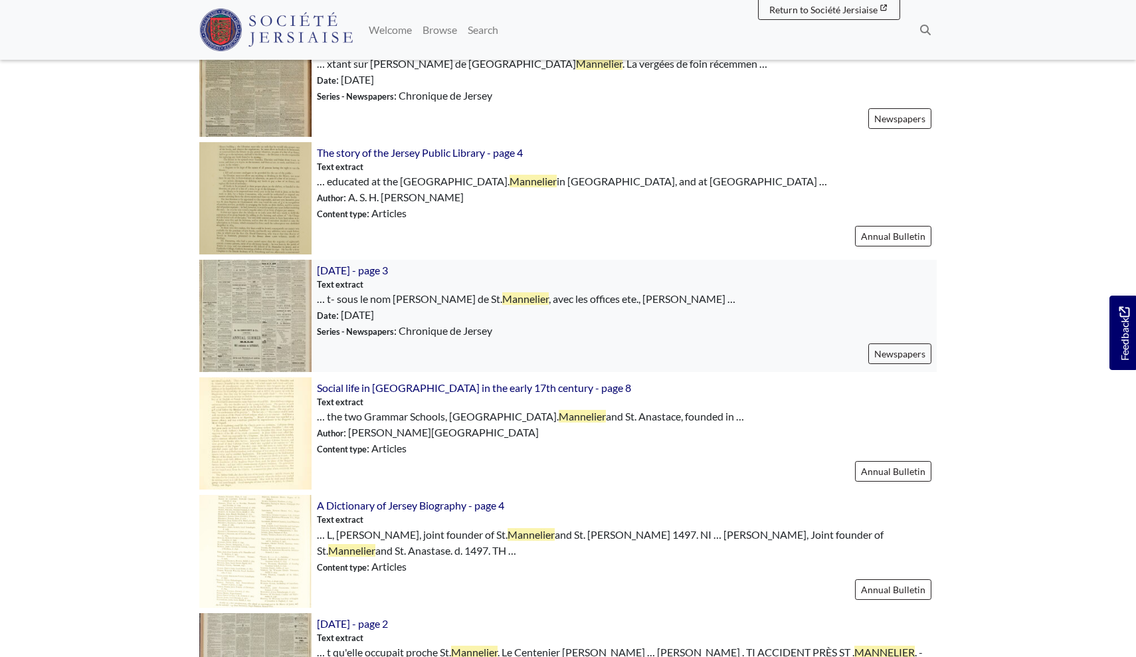
scroll to position [601, 0]
click at [264, 189] on img at bounding box center [255, 198] width 112 height 112
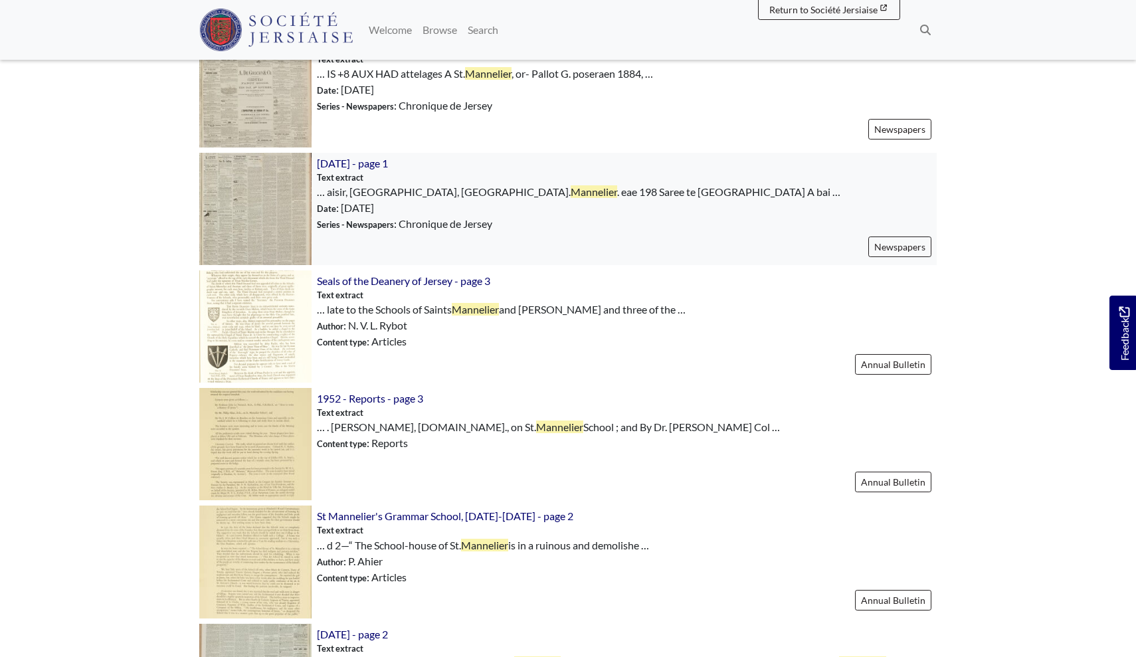
scroll to position [1427, 0]
click at [256, 313] on img at bounding box center [255, 326] width 112 height 112
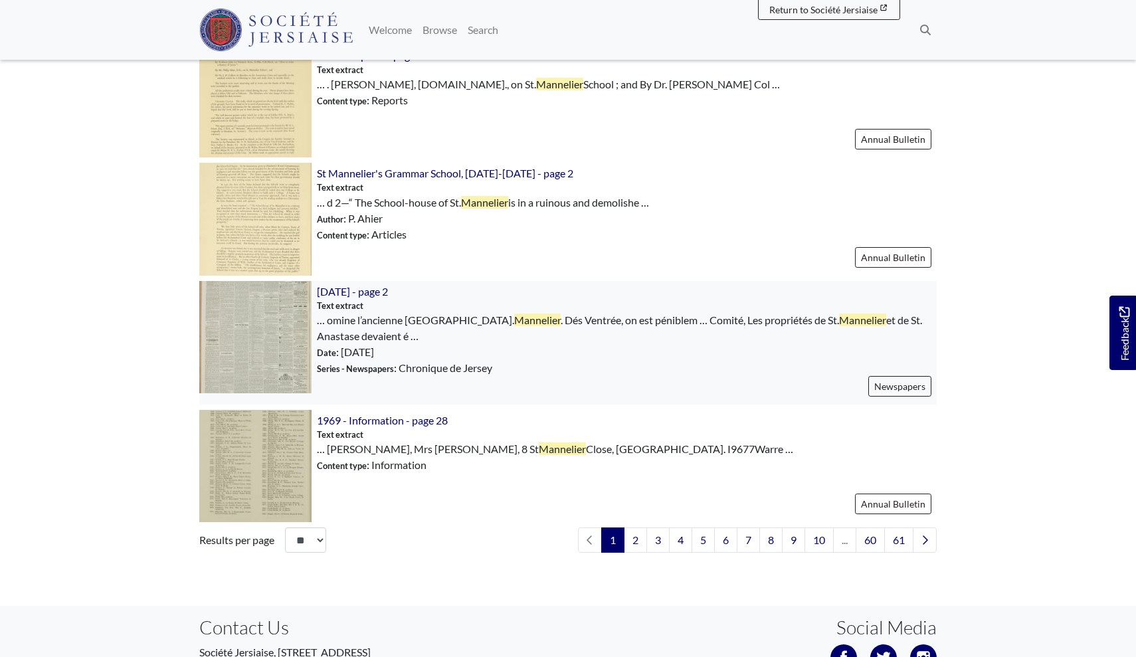
scroll to position [1772, 0]
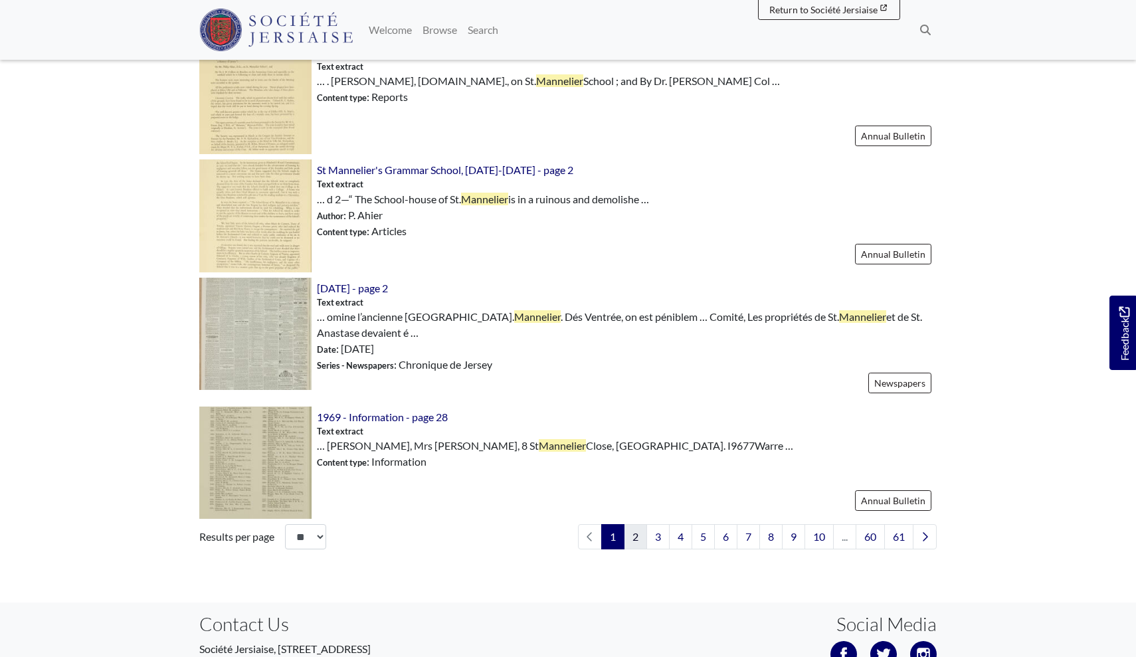
click at [629, 532] on link "2" at bounding box center [635, 536] width 23 height 25
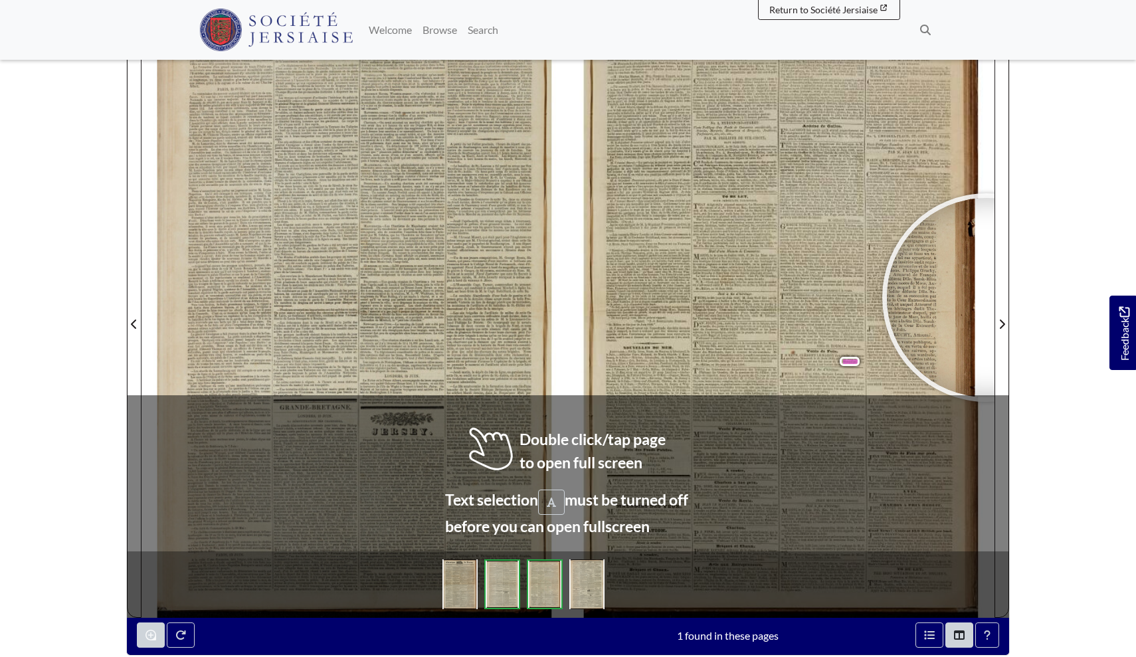
scroll to position [201, 0]
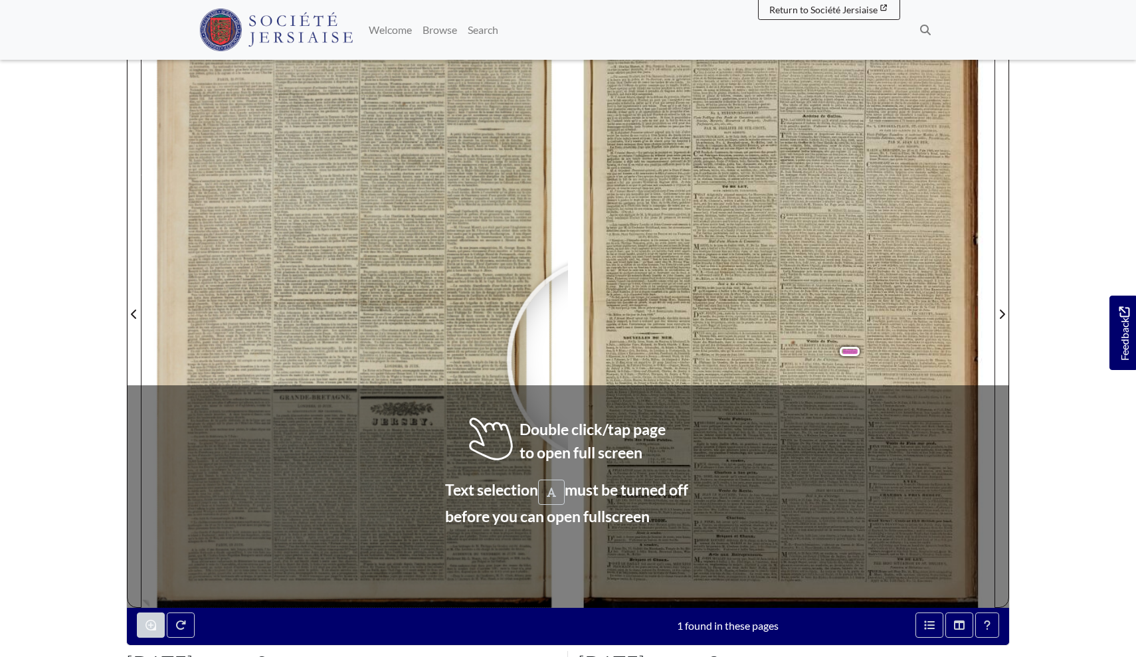
click at [611, 360] on div at bounding box center [781, 306] width 427 height 603
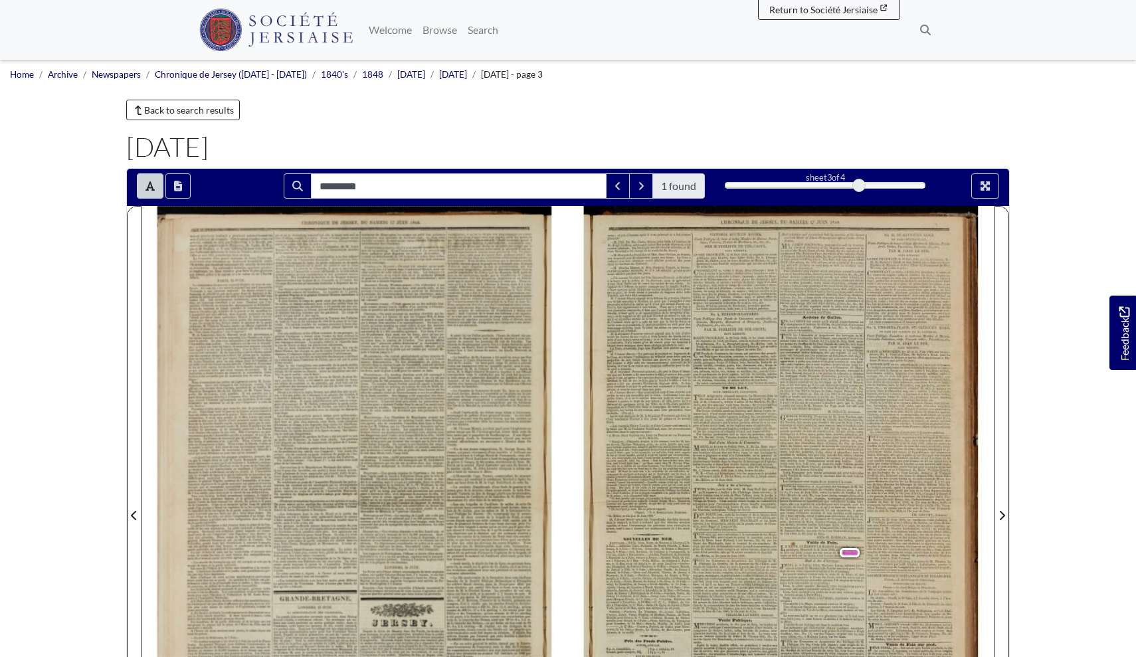
scroll to position [0, 0]
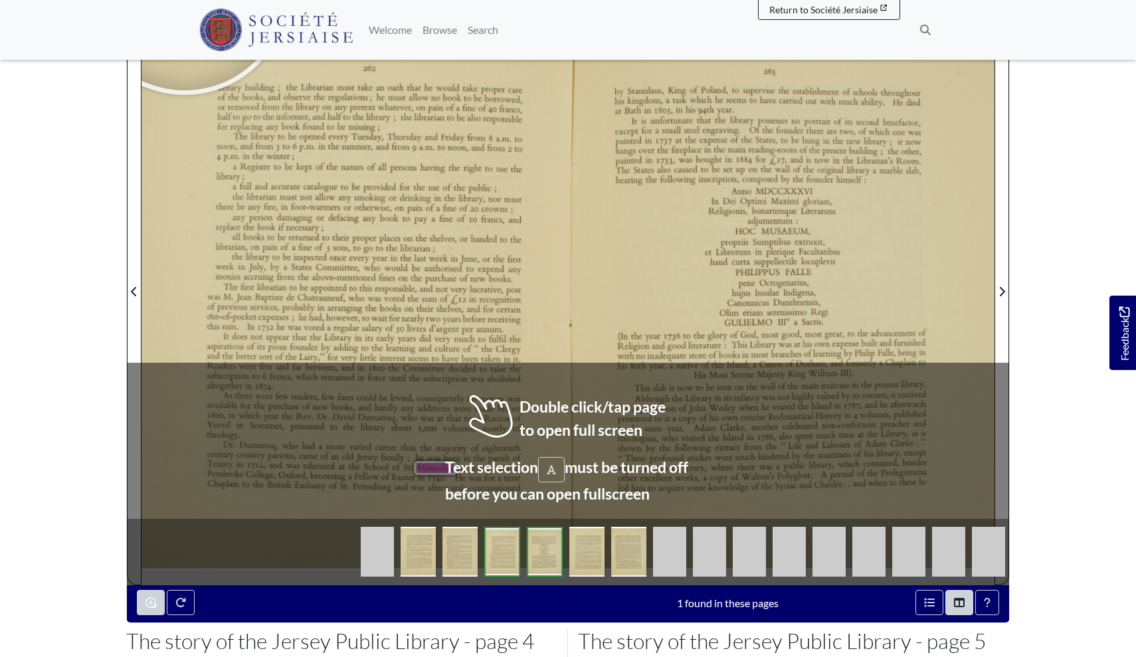
scroll to position [284, 0]
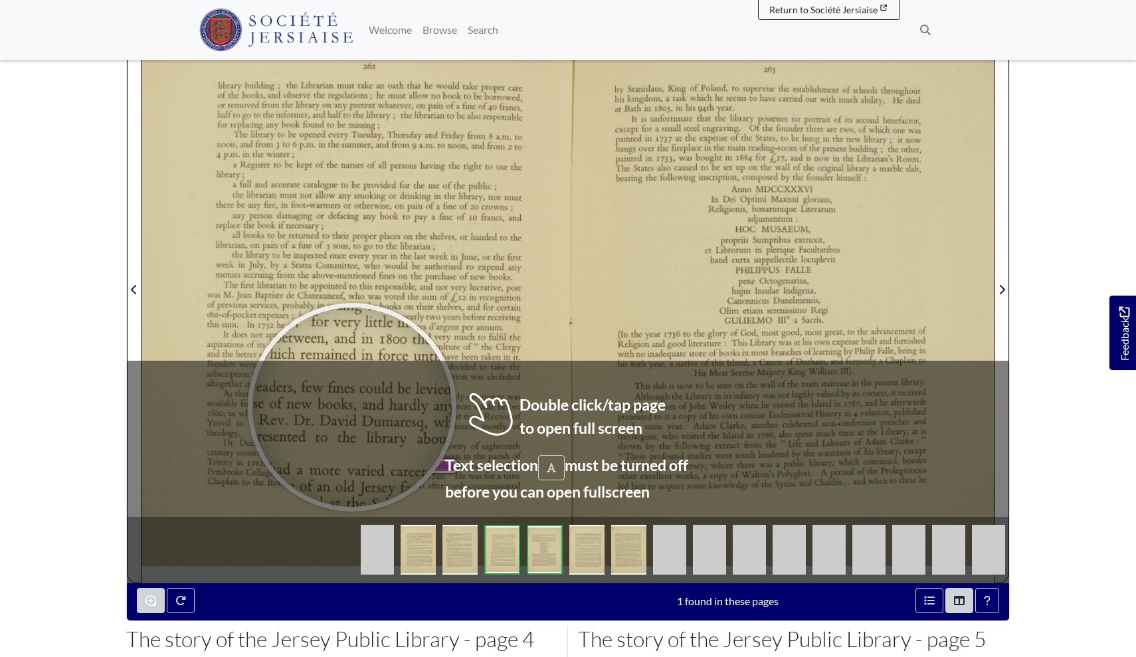
click at [352, 407] on div at bounding box center [351, 407] width 199 height 199
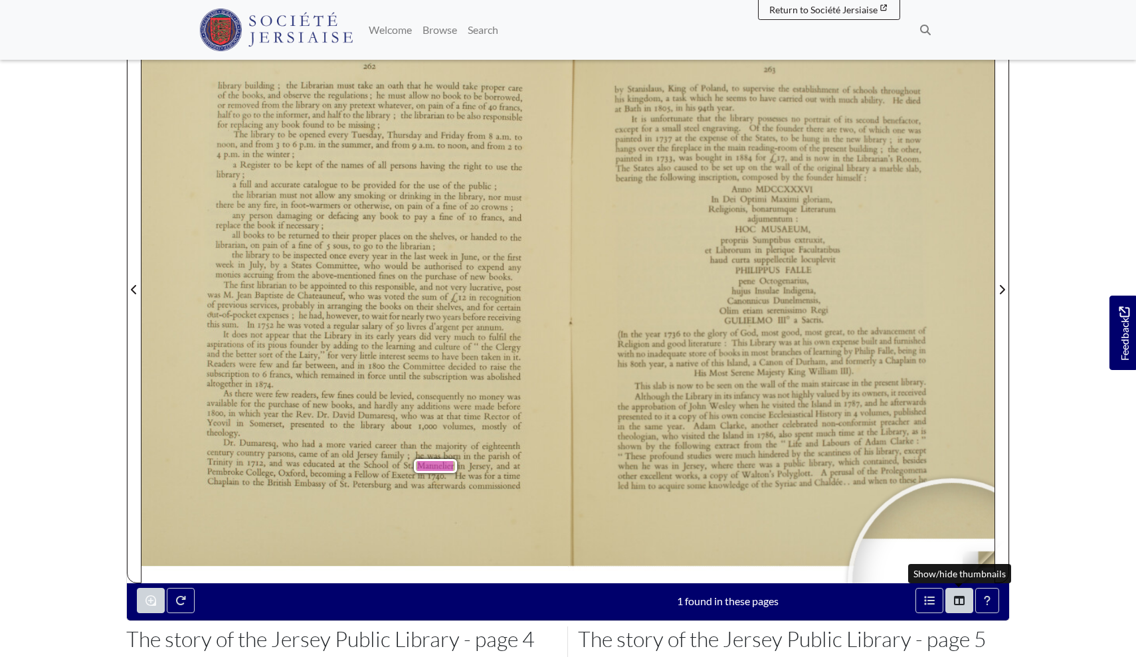
click at [957, 599] on icon "Thumbnails" at bounding box center [959, 600] width 11 height 11
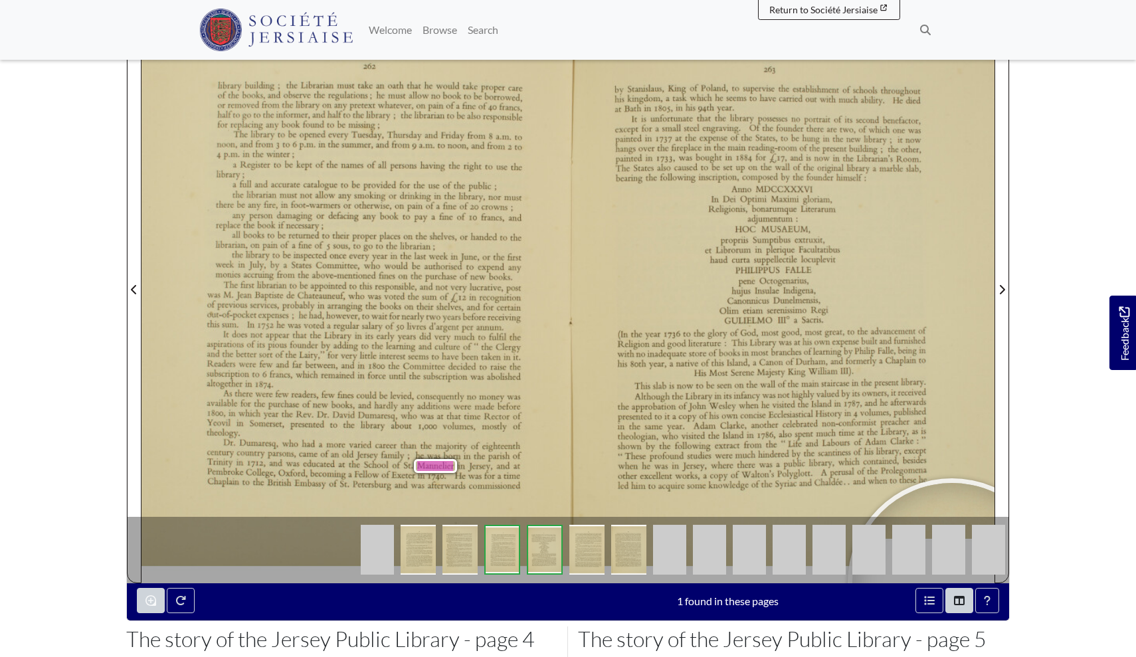
click at [405, 543] on img at bounding box center [418, 550] width 35 height 50
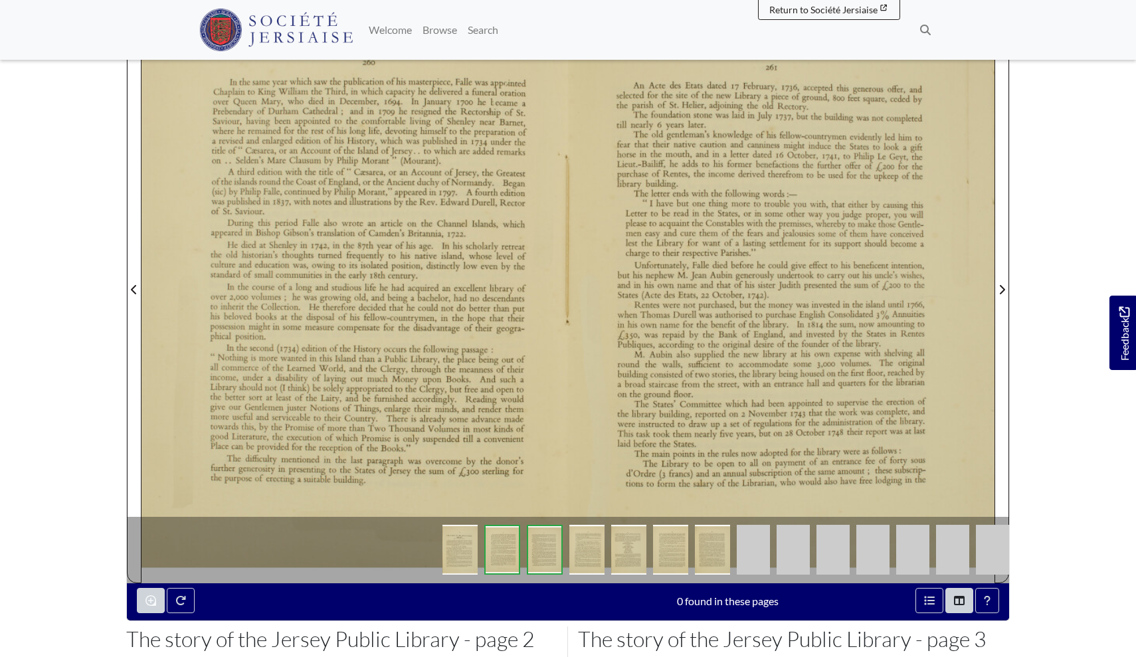
click at [470, 551] on img at bounding box center [460, 550] width 35 height 50
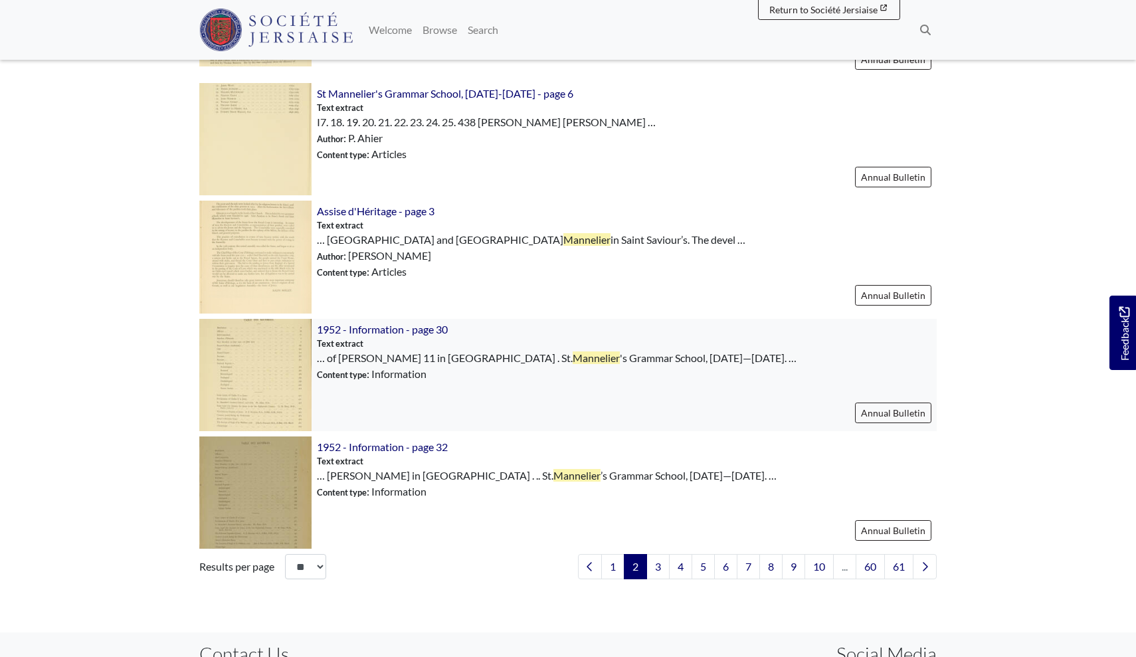
scroll to position [1744, 0]
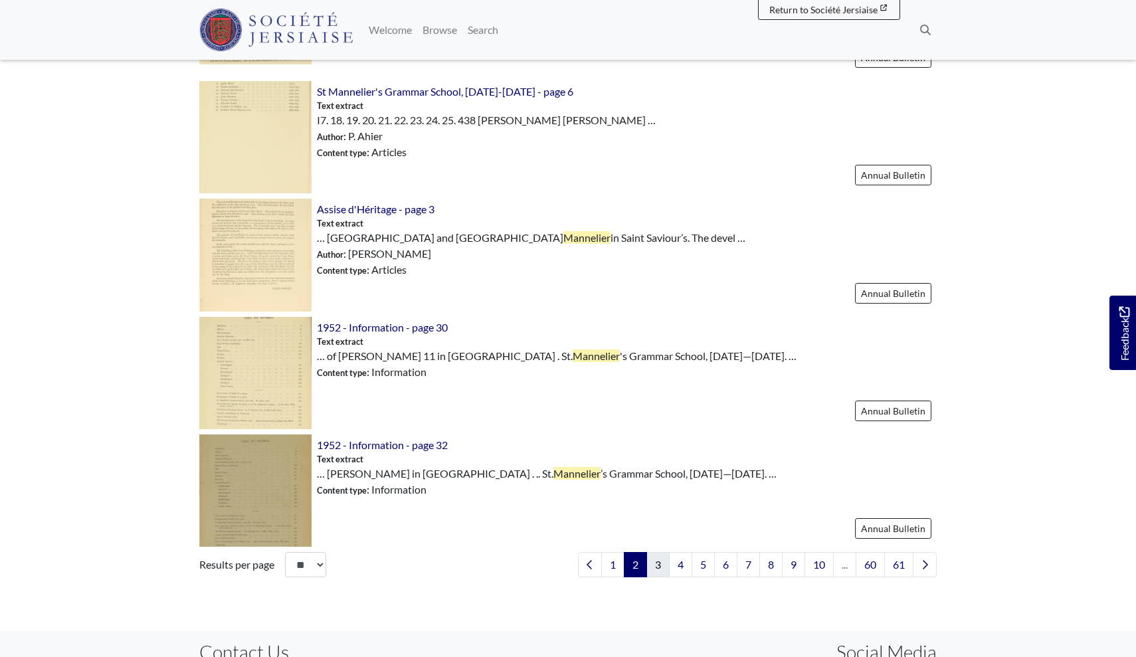
click at [654, 554] on link "3" at bounding box center [657, 564] width 23 height 25
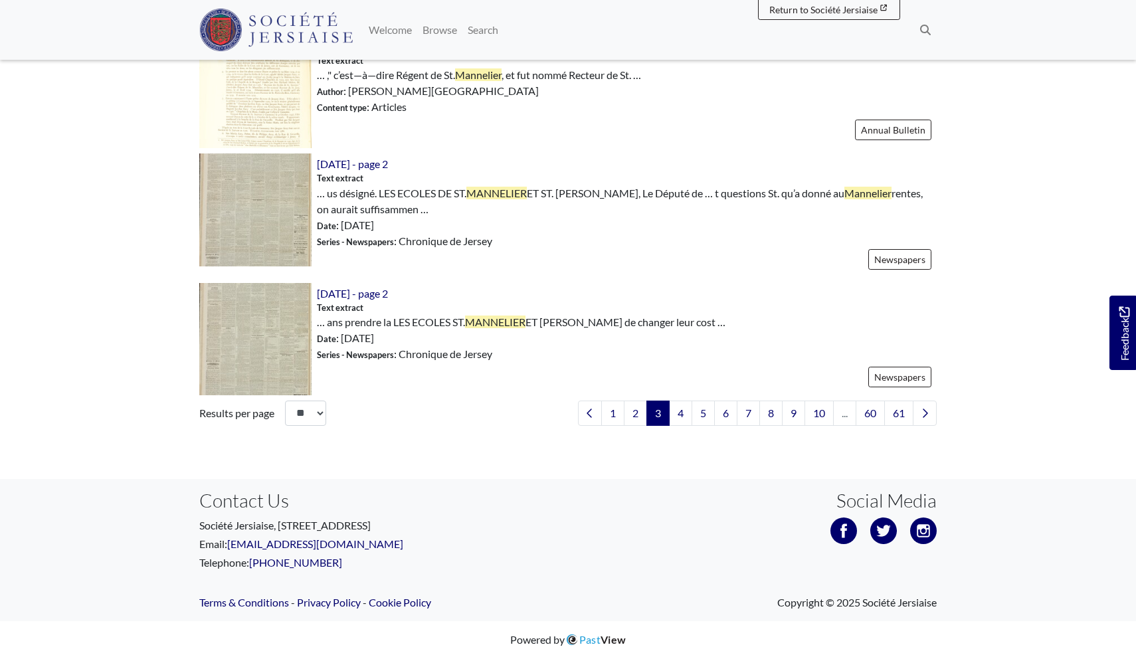
scroll to position [1918, 0]
click at [902, 413] on link "61" at bounding box center [898, 413] width 29 height 25
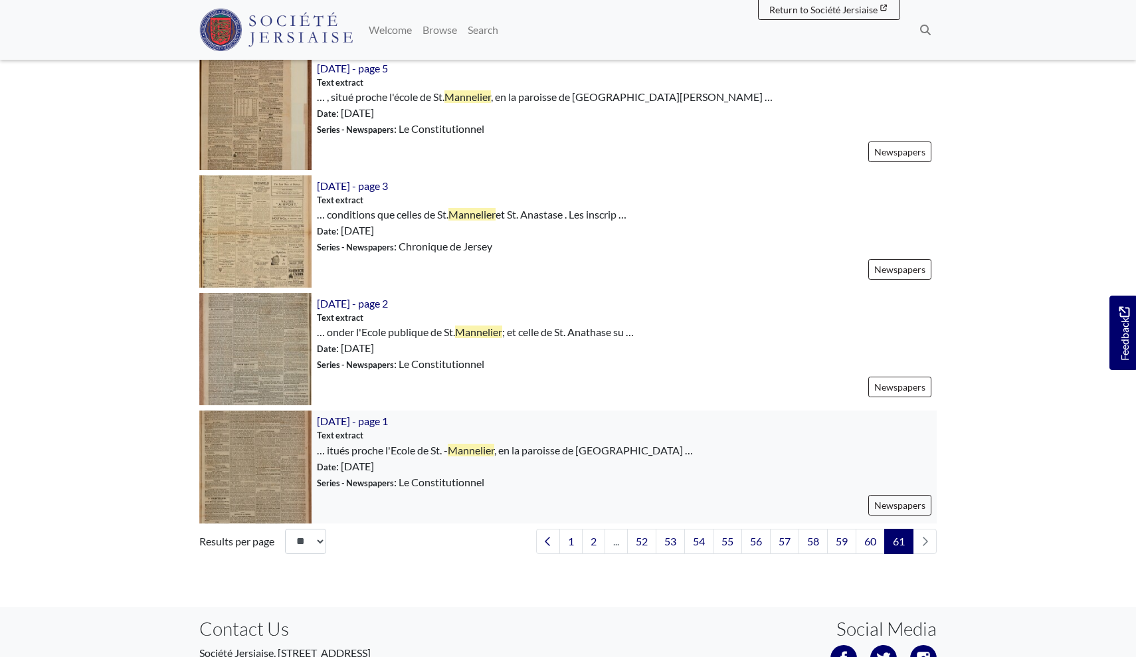
scroll to position [688, 0]
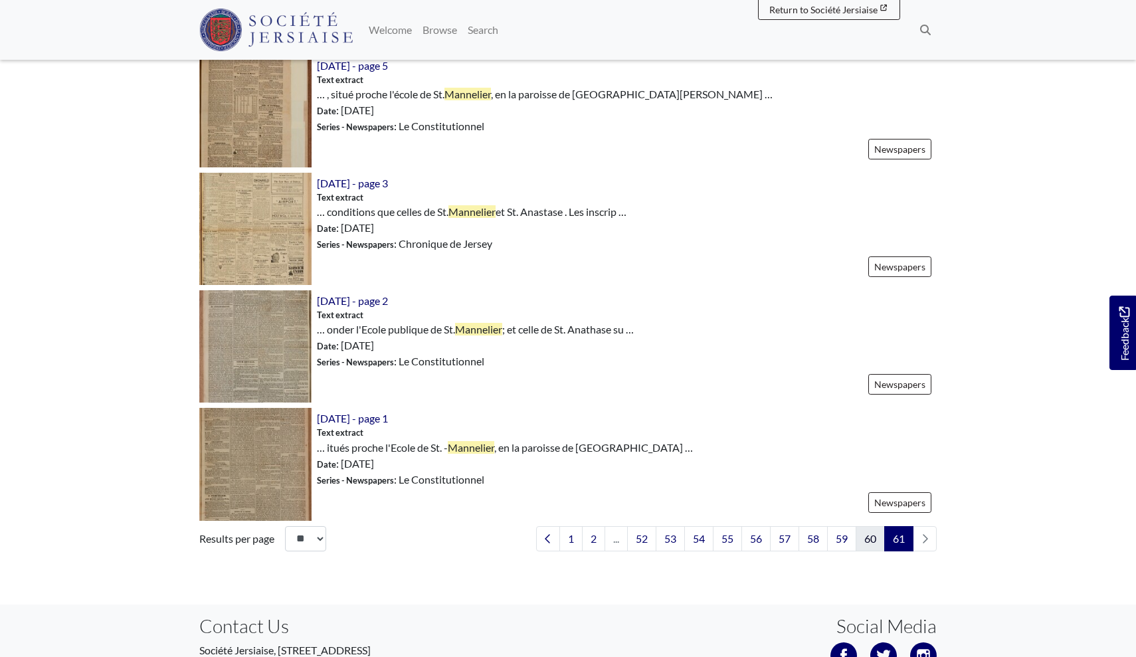
click at [864, 537] on link "60" at bounding box center [870, 538] width 29 height 25
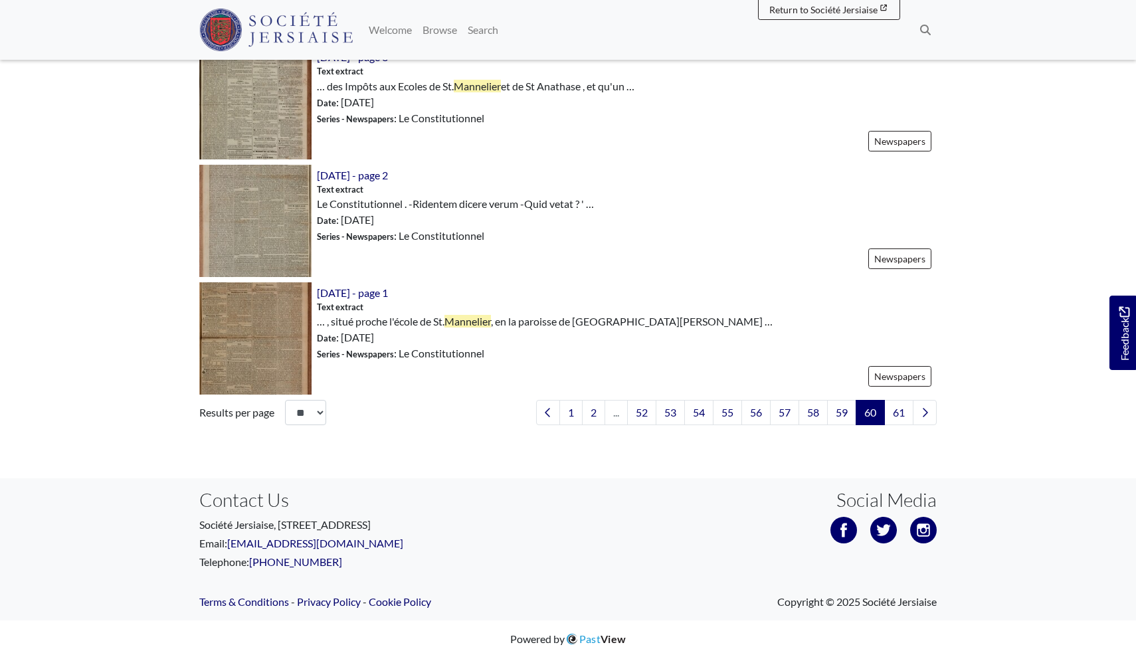
scroll to position [1884, 0]
click at [700, 417] on link "54" at bounding box center [698, 413] width 29 height 25
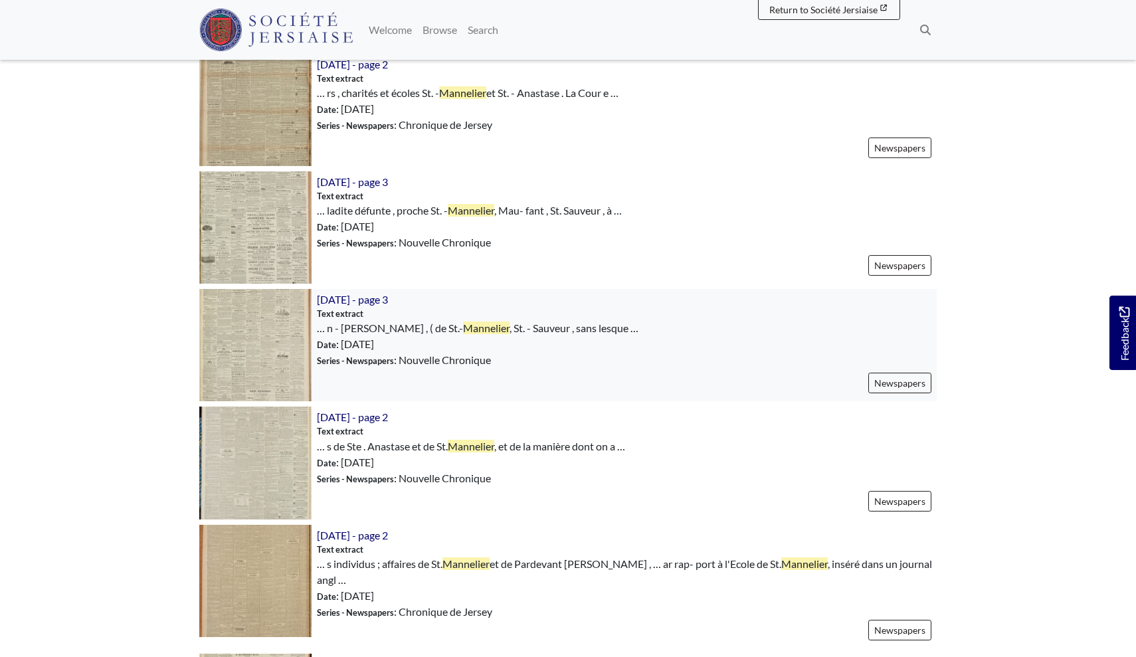
scroll to position [691, 0]
